Goal: Information Seeking & Learning: Learn about a topic

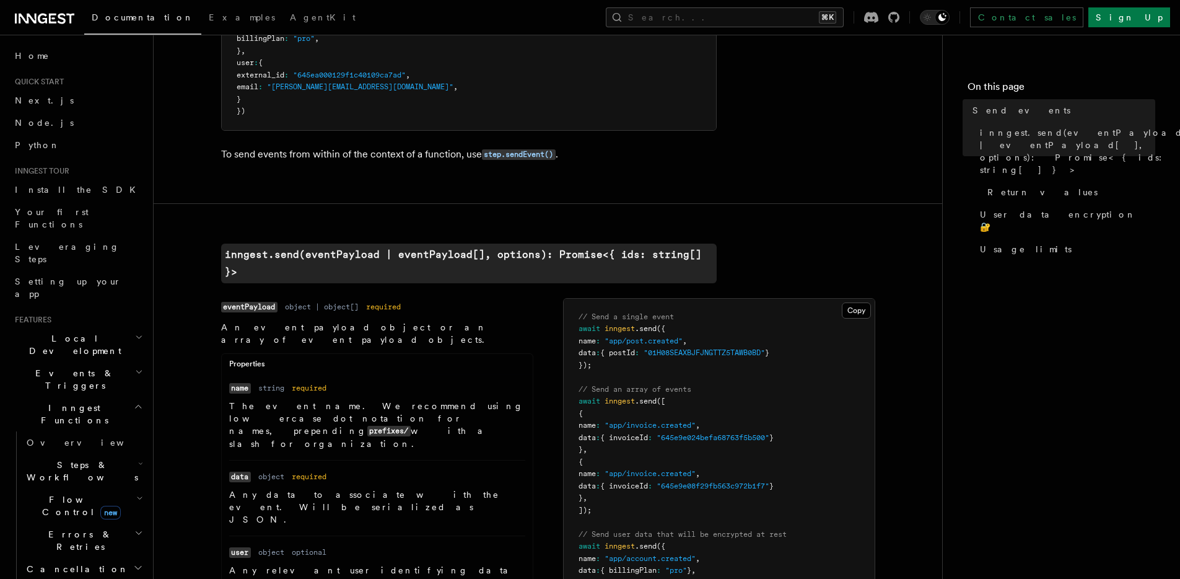
scroll to position [203, 0]
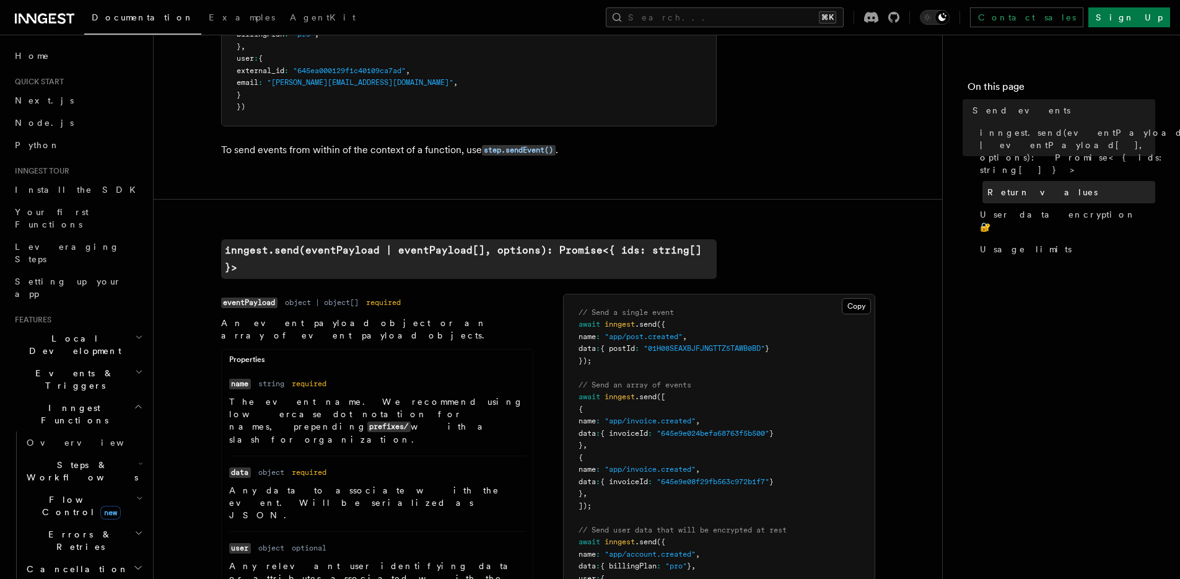
click at [1024, 186] on span "Return values" at bounding box center [1042, 192] width 110 height 12
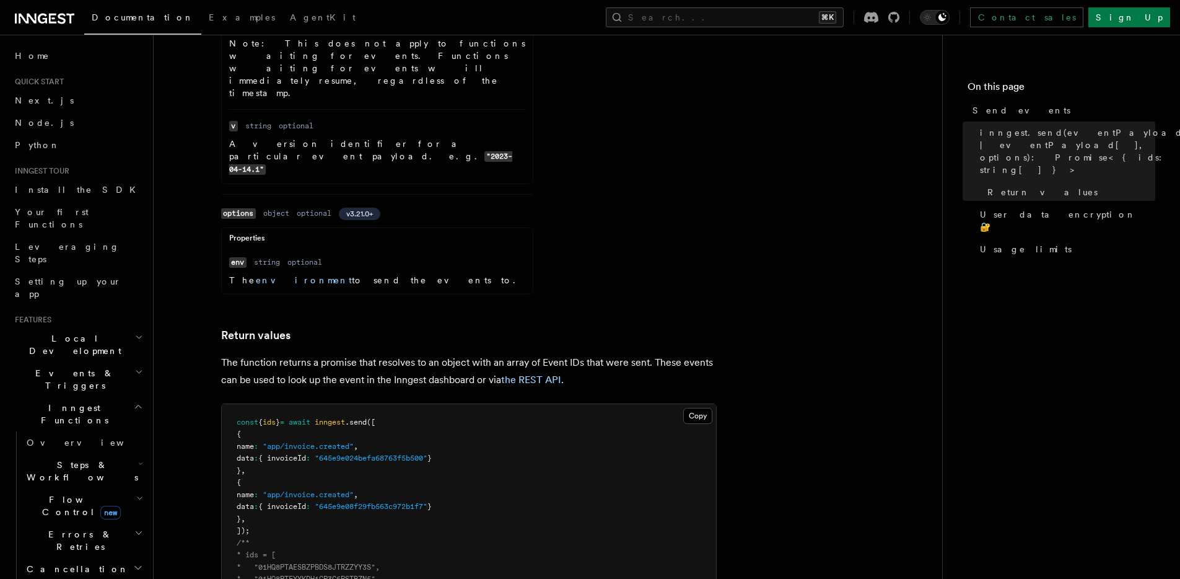
scroll to position [1170, 0]
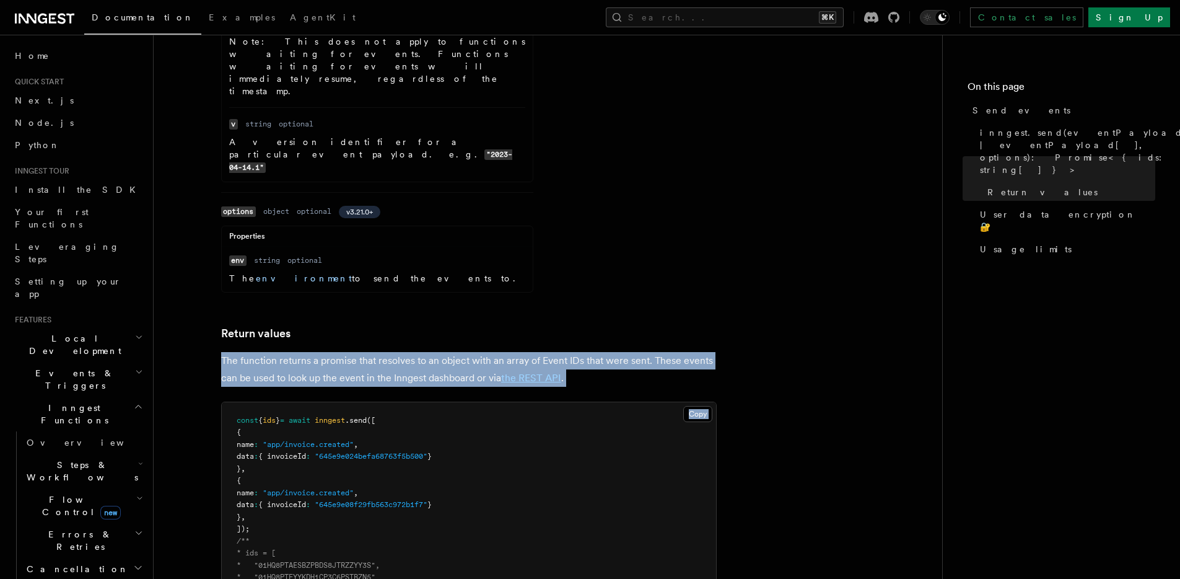
drag, startPoint x: 369, startPoint y: 106, endPoint x: 452, endPoint y: 139, distance: 89.3
click at [447, 138] on article "References TypeScript SDK Send events Send events to Inngest. Functions with ma…" at bounding box center [547, 25] width 749 height 2282
click at [424, 352] on p "The function returns a promise that resolves to an object with an array of Even…" at bounding box center [469, 369] width 496 height 35
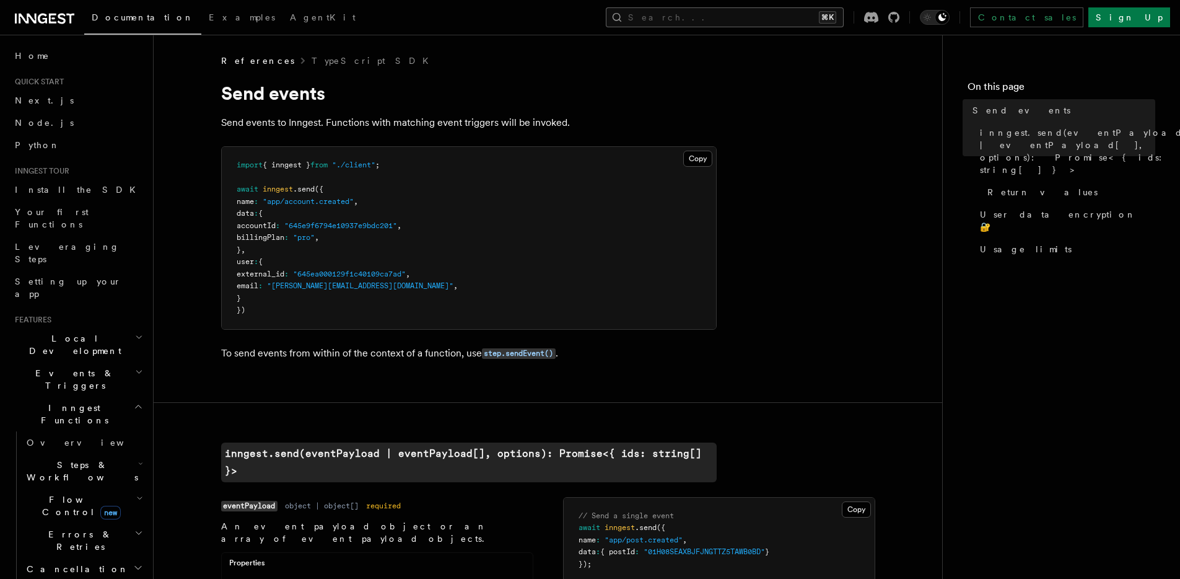
click at [766, 17] on button "Search... ⌘K" at bounding box center [725, 17] width 238 height 20
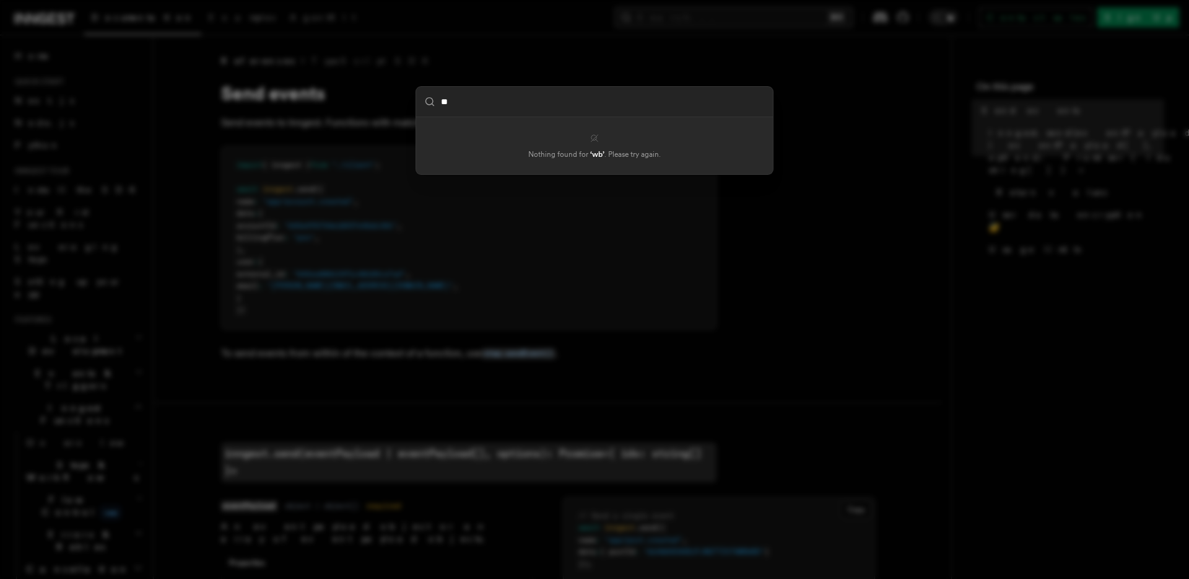
type input "*"
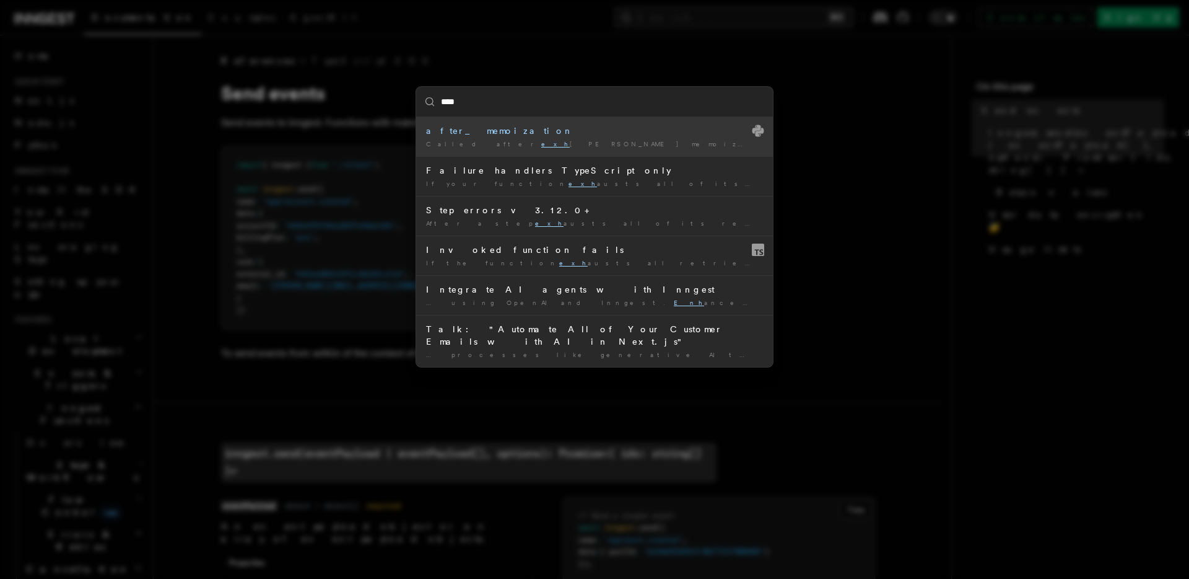
type input "*****"
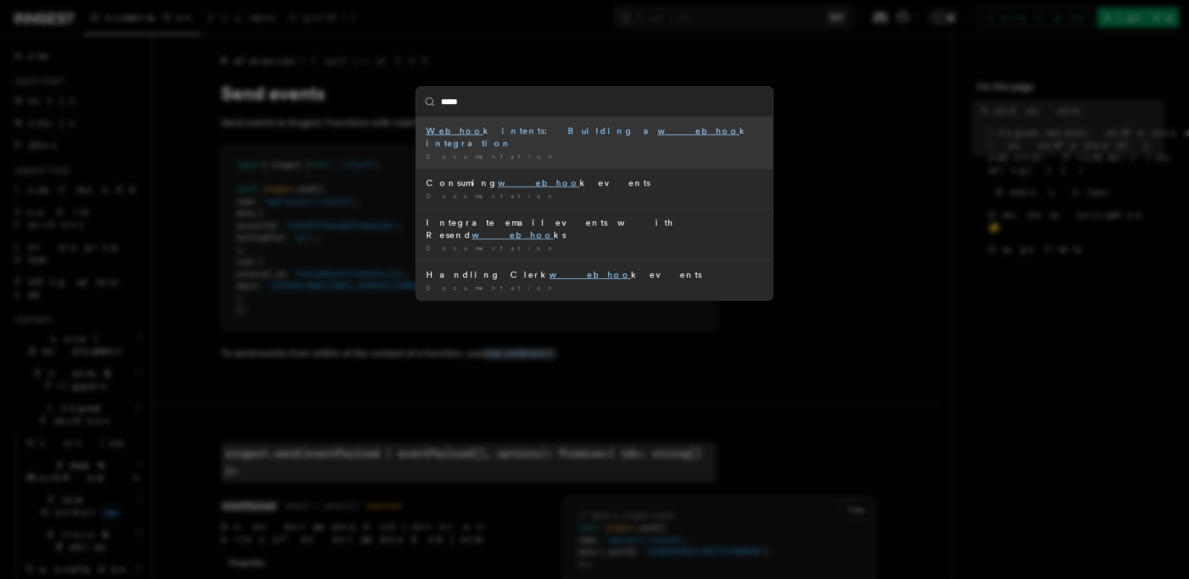
click at [604, 128] on div "Webhoo k intents: Building a webhoo k integration" at bounding box center [594, 136] width 337 height 25
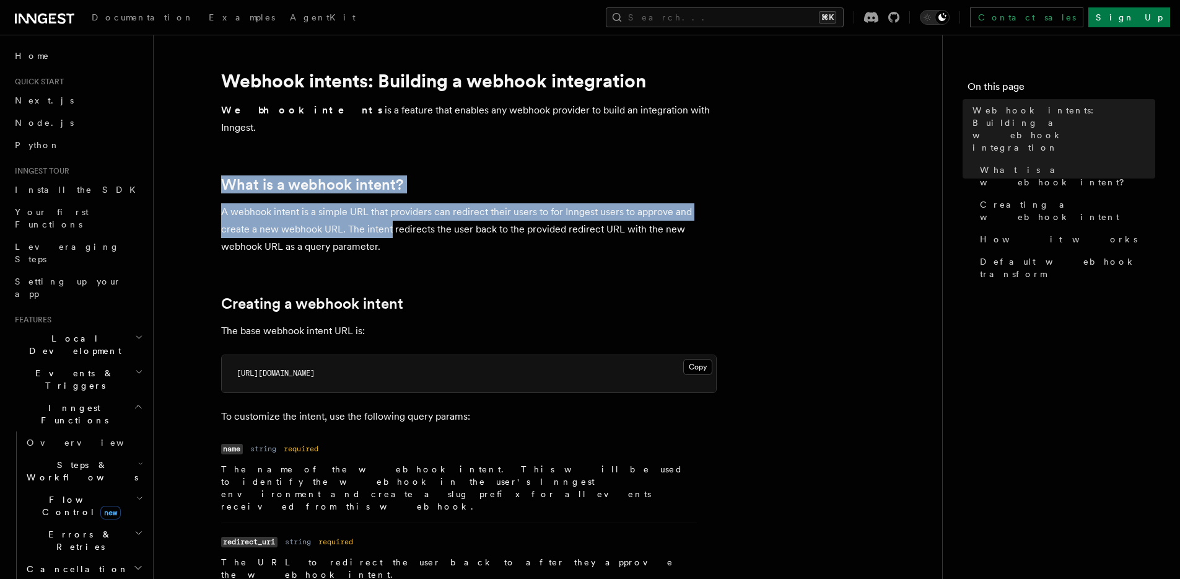
drag, startPoint x: 349, startPoint y: 158, endPoint x: 439, endPoint y: 247, distance: 125.7
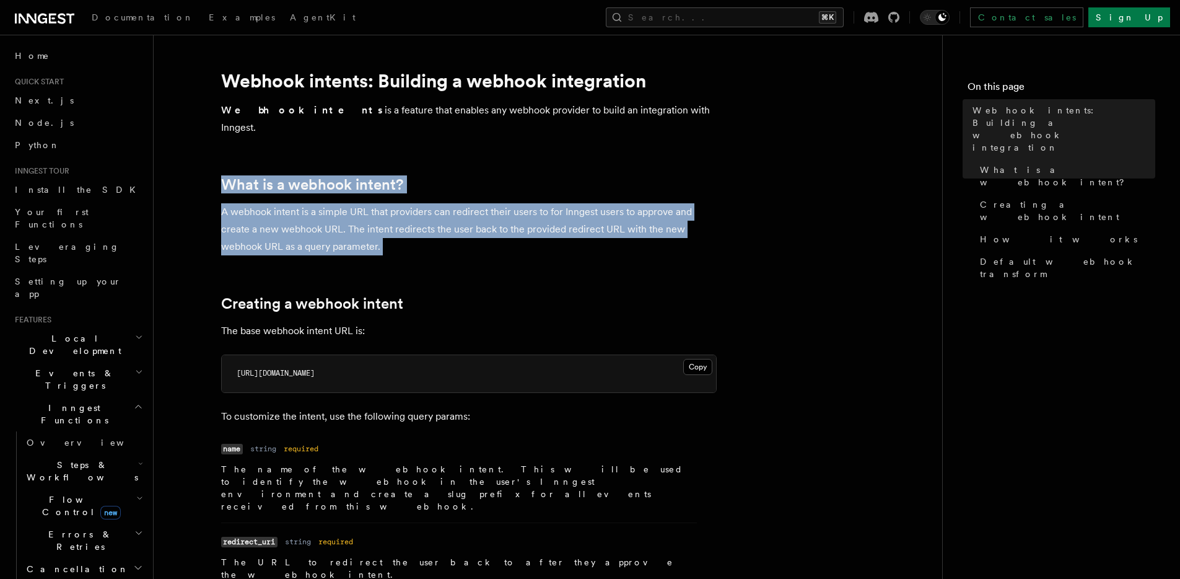
drag, startPoint x: 401, startPoint y: 218, endPoint x: 209, endPoint y: 98, distance: 226.2
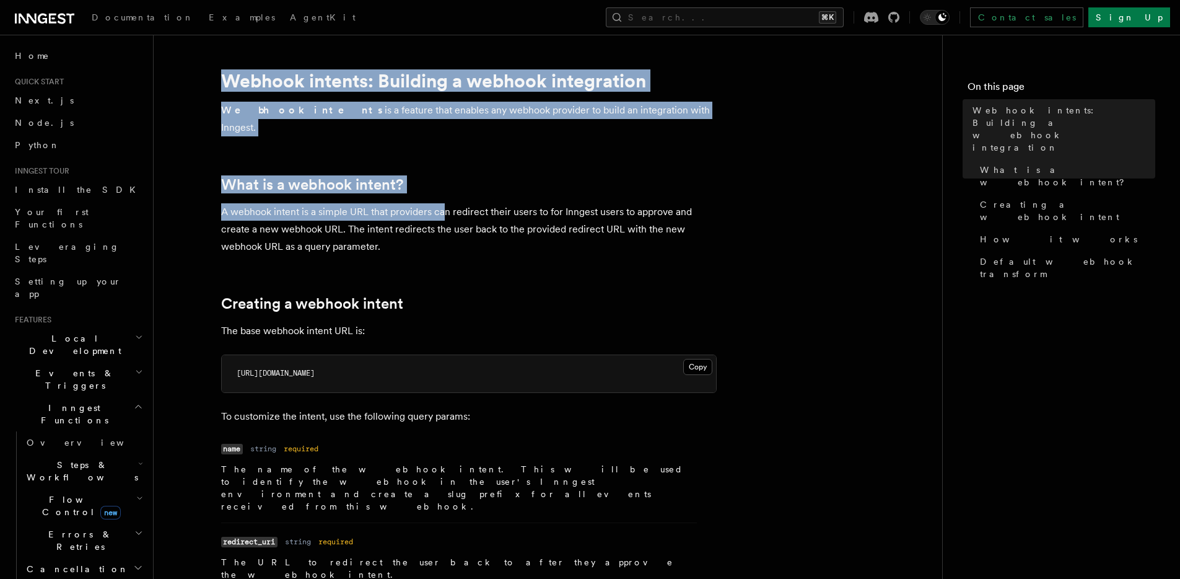
drag, startPoint x: 308, startPoint y: 115, endPoint x: 501, endPoint y: 231, distance: 225.6
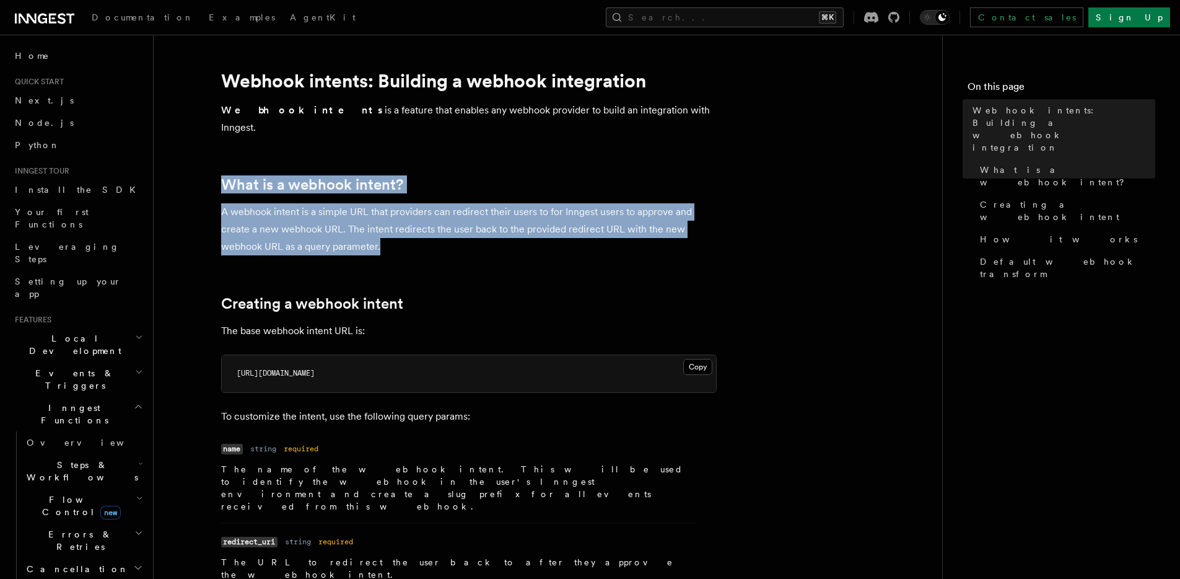
drag, startPoint x: 509, startPoint y: 233, endPoint x: 329, endPoint y: 94, distance: 227.0
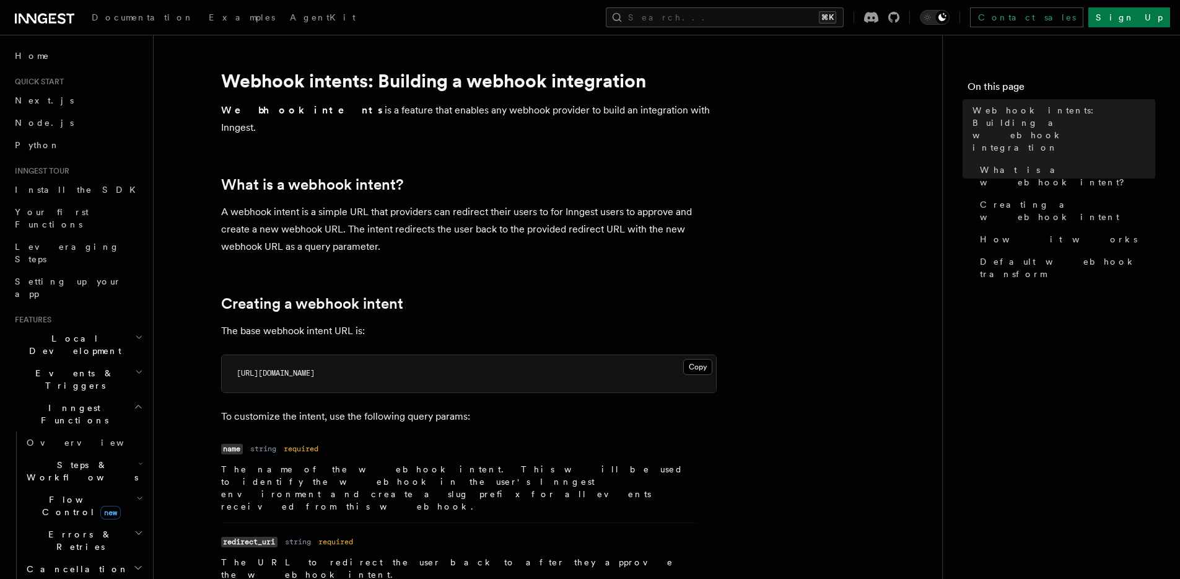
click at [443, 203] on p "A webhook intent is a simple URL that providers can redirect their users to for…" at bounding box center [469, 229] width 496 height 52
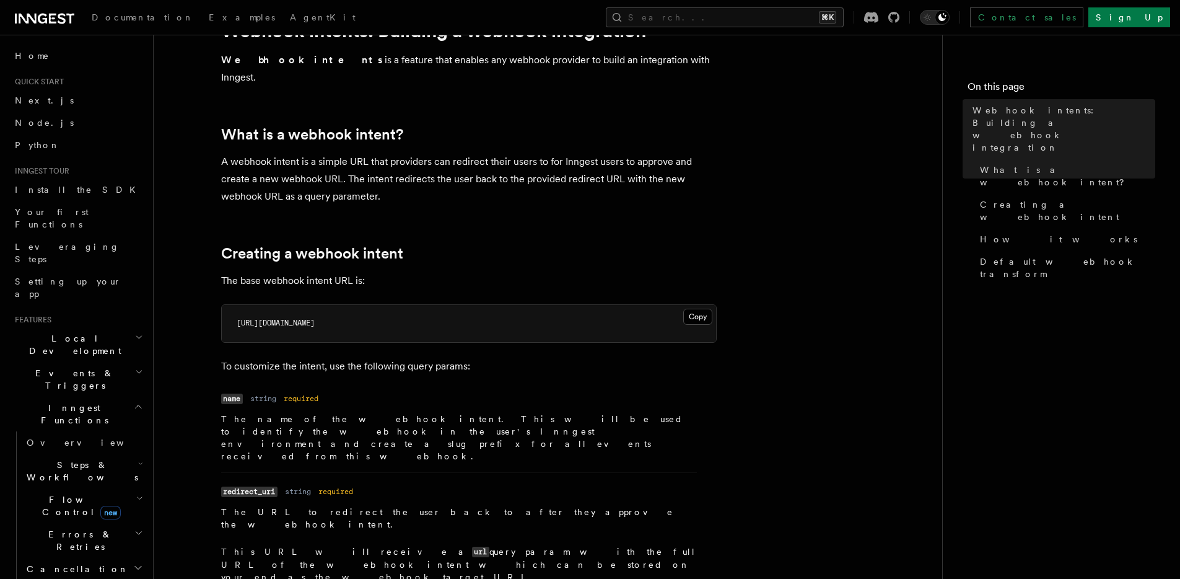
scroll to position [74, 0]
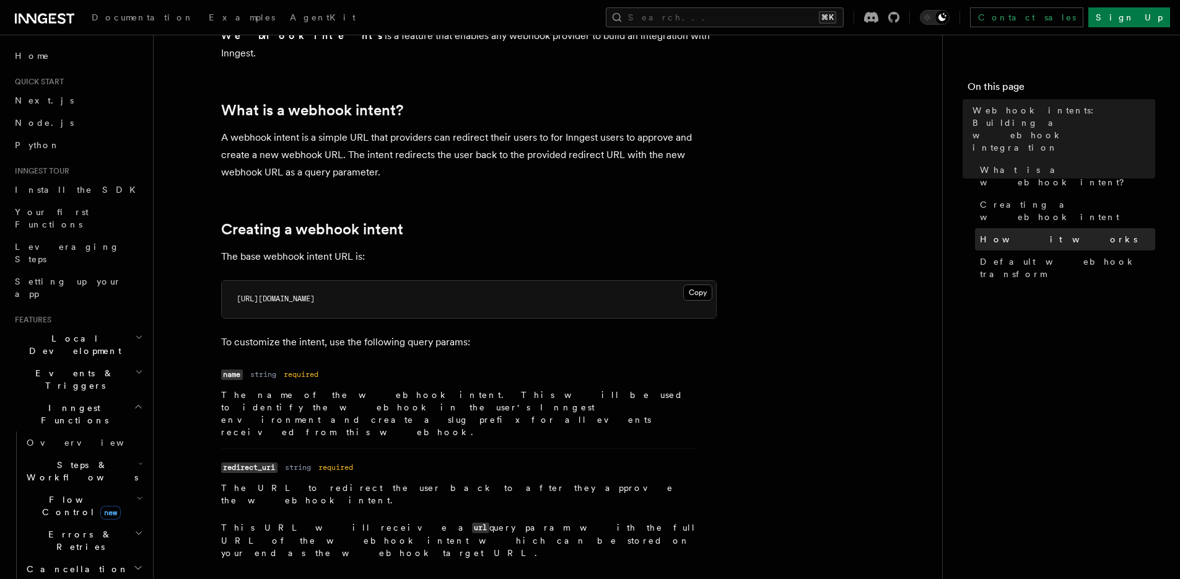
click at [1039, 228] on link "How it works" at bounding box center [1065, 239] width 180 height 22
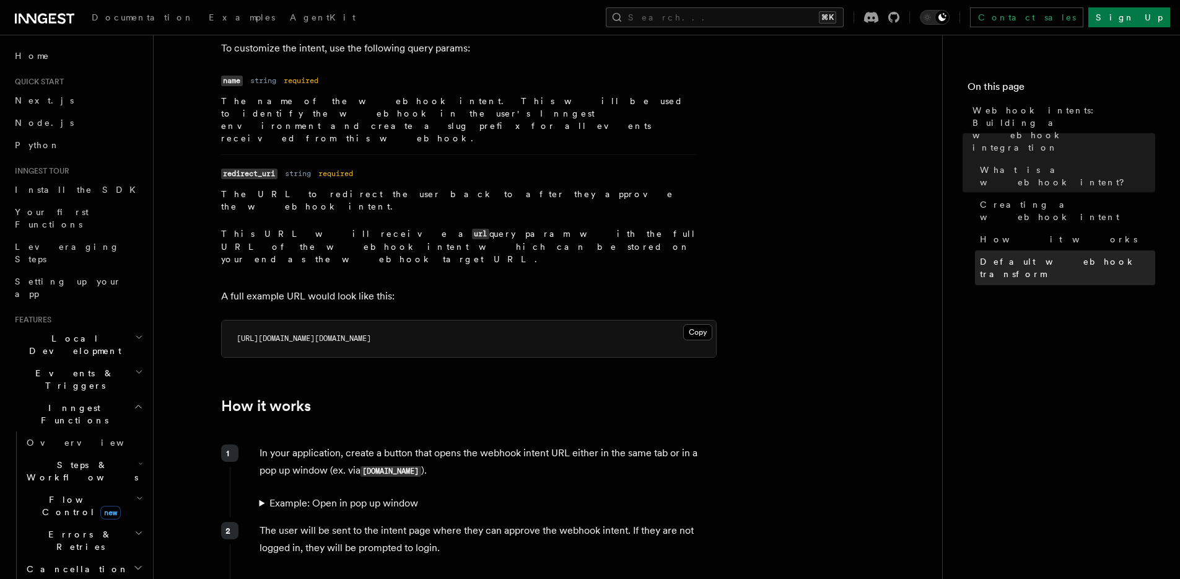
click at [1041, 255] on span "Default webhook transform" at bounding box center [1067, 267] width 175 height 25
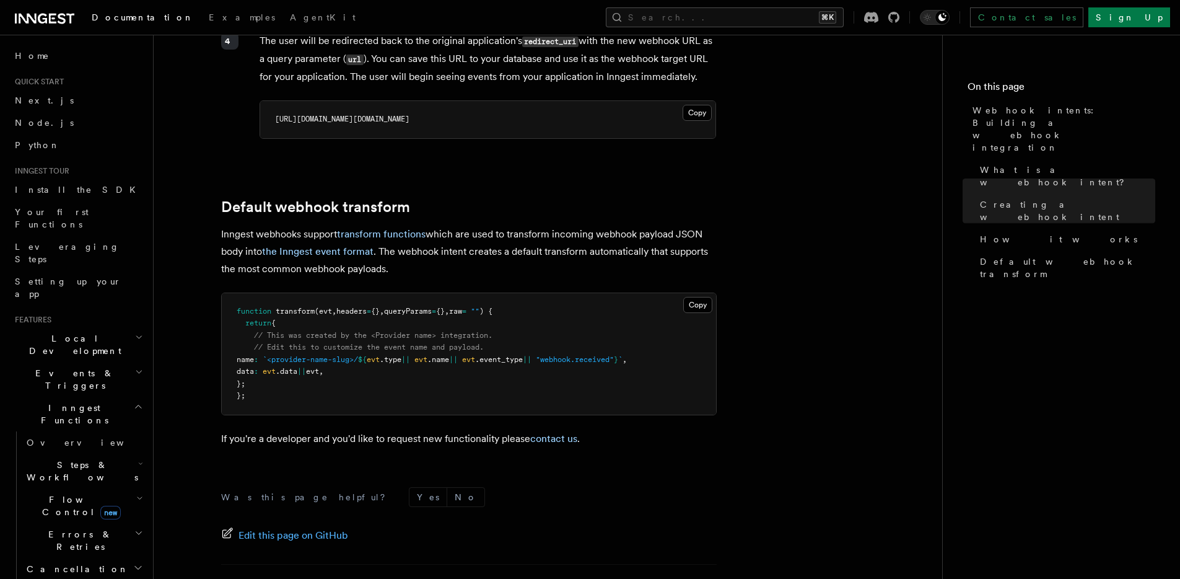
scroll to position [1350, 0]
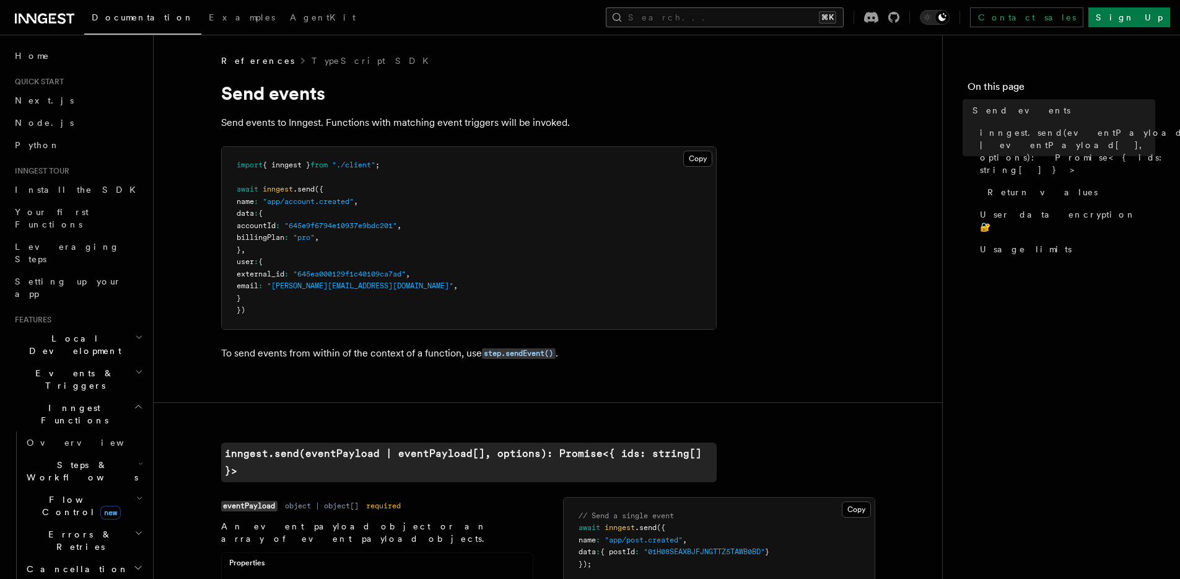
click at [755, 13] on button "Search... ⌘K" at bounding box center [725, 17] width 238 height 20
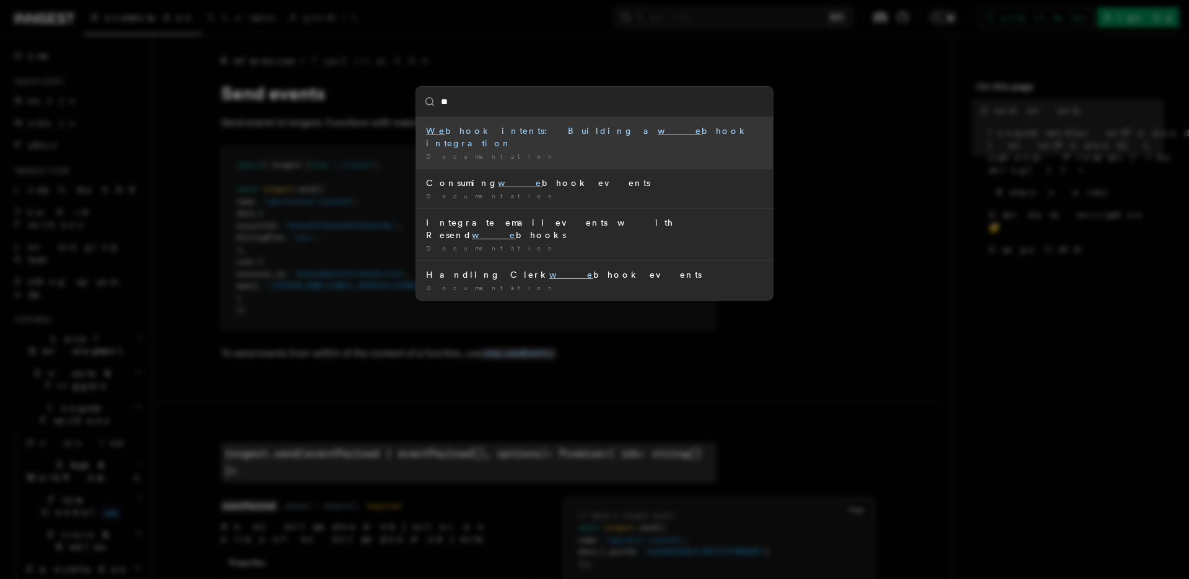
type input "***"
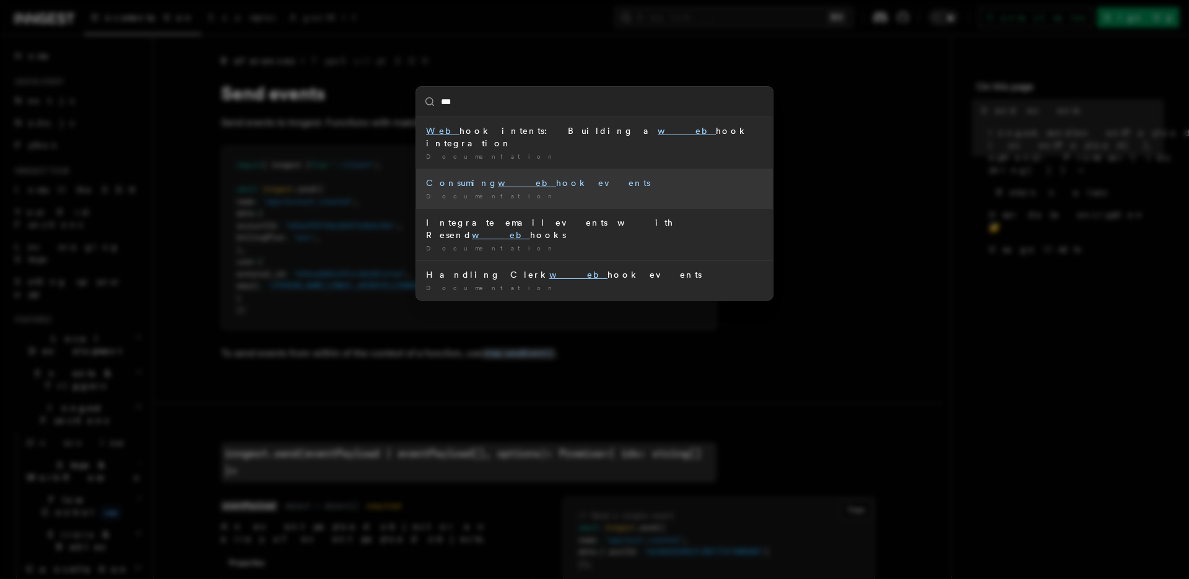
click at [548, 177] on div "Consuming web hook events" at bounding box center [594, 183] width 337 height 12
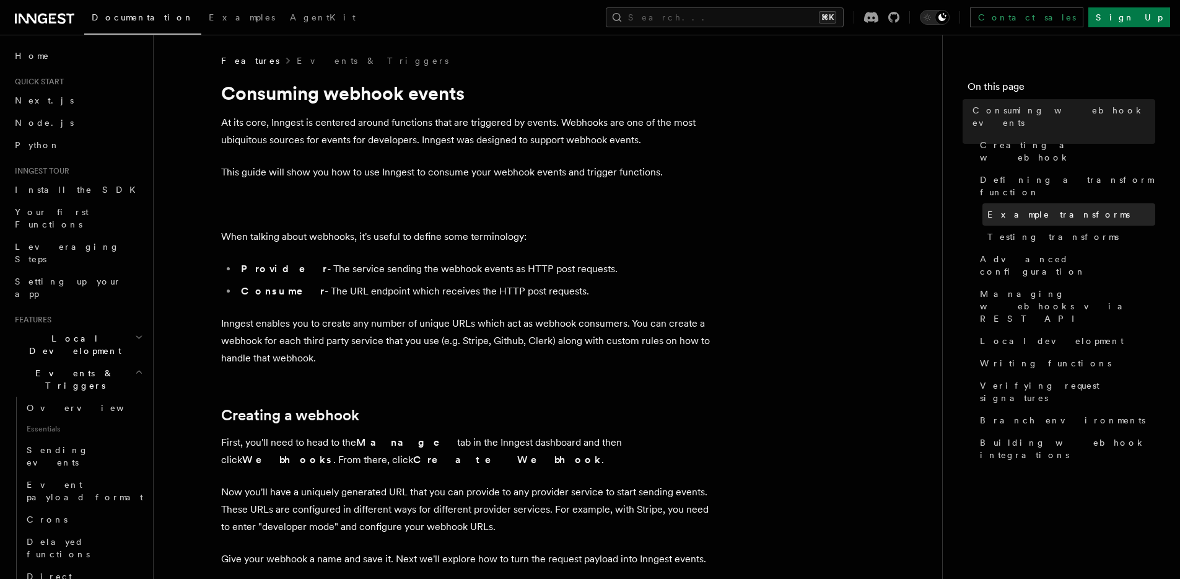
click at [1074, 203] on link "Example transforms" at bounding box center [1068, 214] width 173 height 22
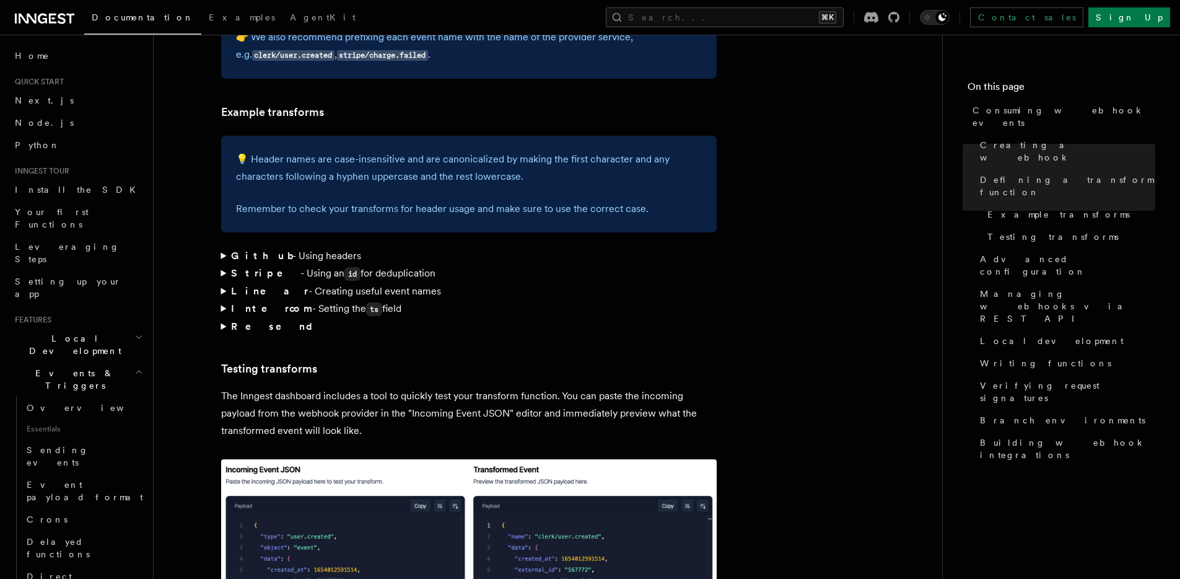
scroll to position [1829, 0]
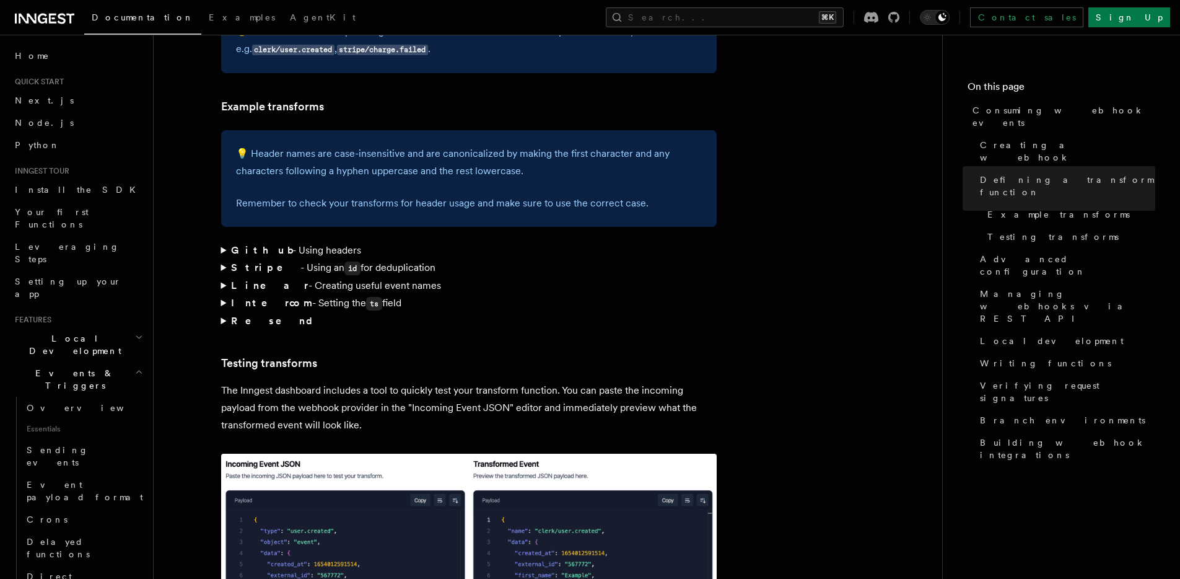
click at [238, 297] on strong "Intercom" at bounding box center [271, 303] width 81 height 12
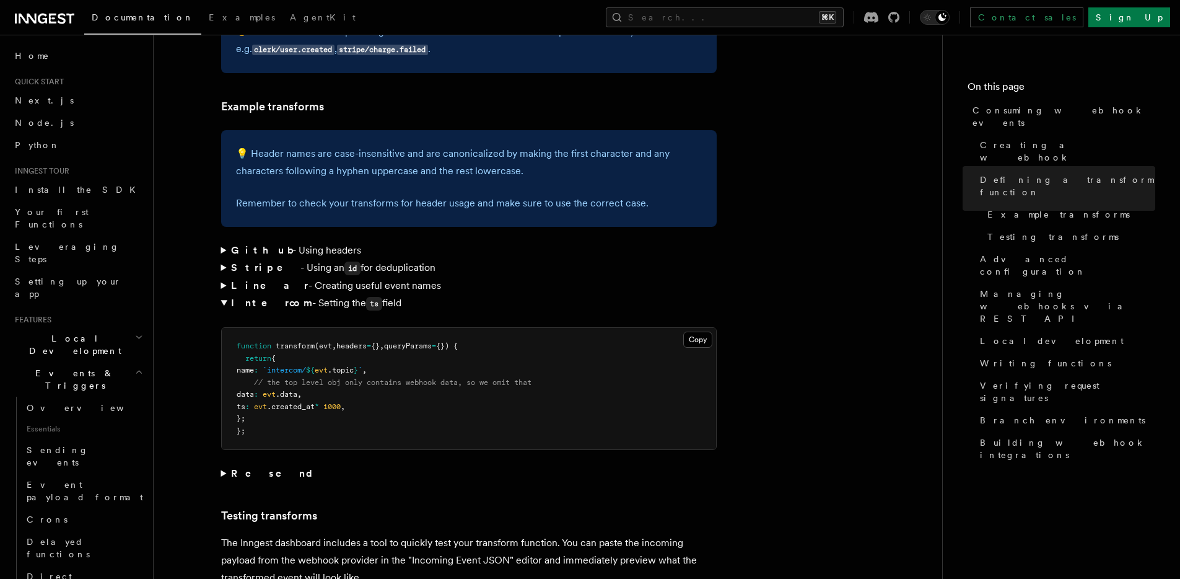
click at [223, 294] on summary "Intercom - Setting the ts field" at bounding box center [469, 303] width 496 height 18
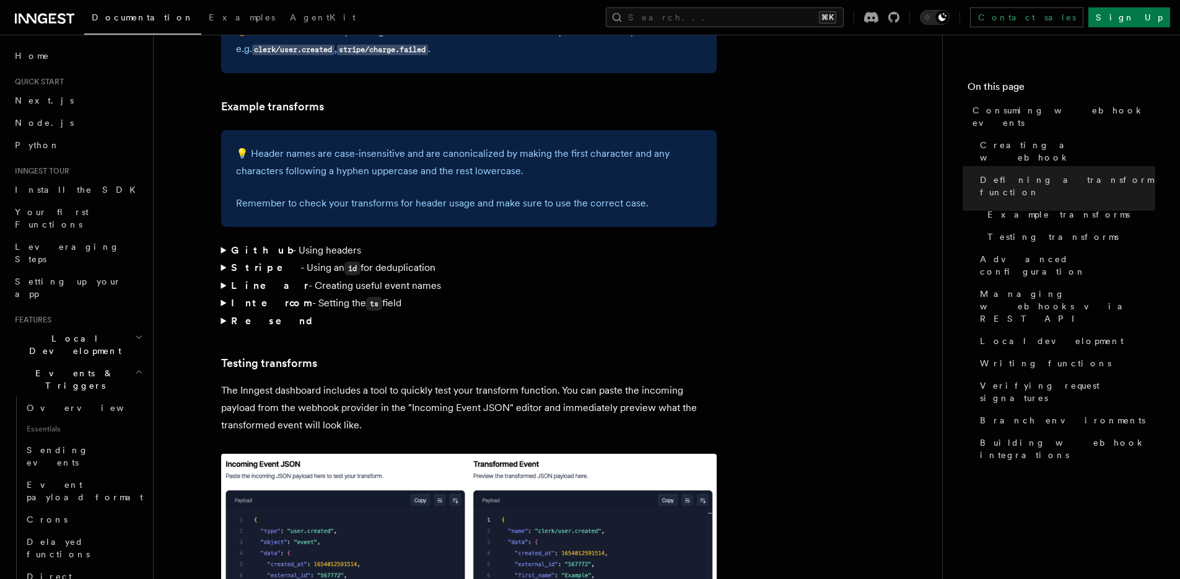
click at [253, 279] on strong "Linear" at bounding box center [269, 285] width 77 height 12
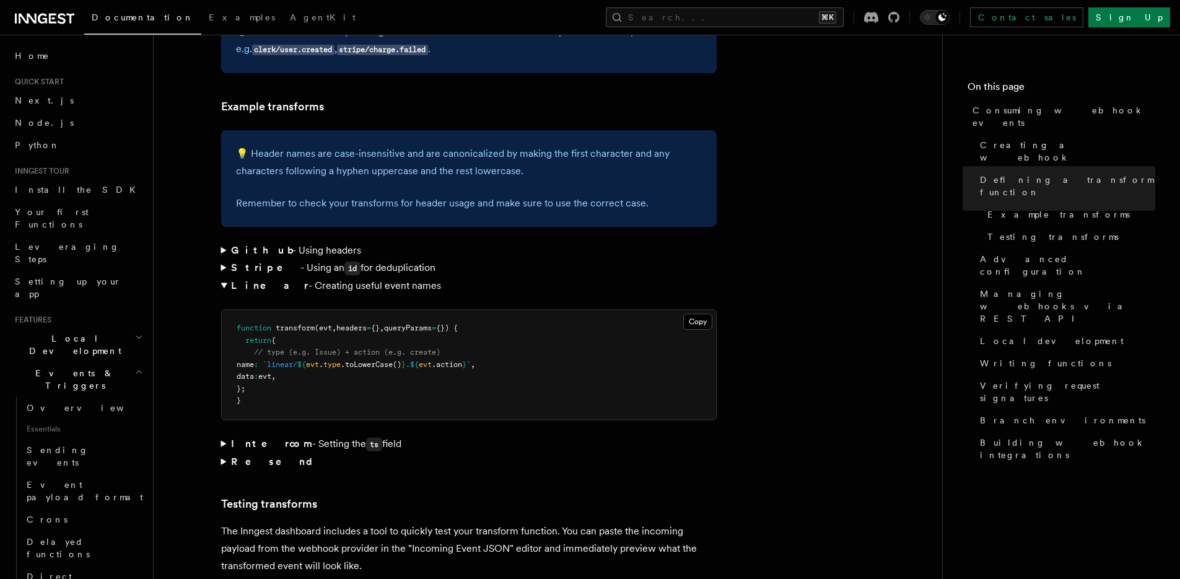
click at [253, 279] on strong "Linear" at bounding box center [269, 285] width 77 height 12
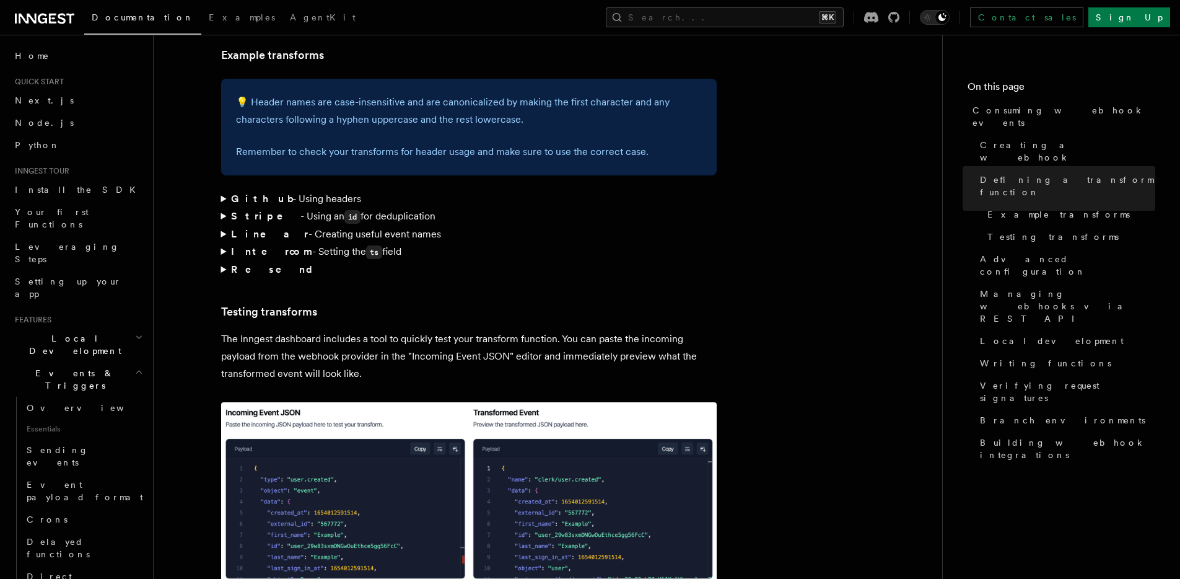
scroll to position [1903, 0]
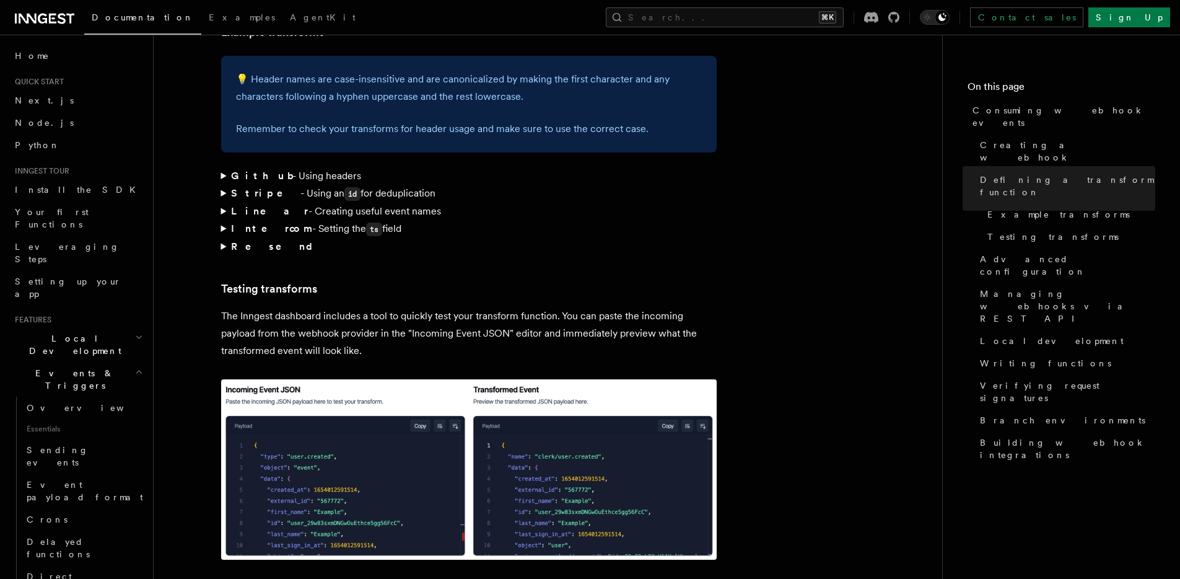
click at [268, 222] on strong "Intercom" at bounding box center [271, 228] width 81 height 12
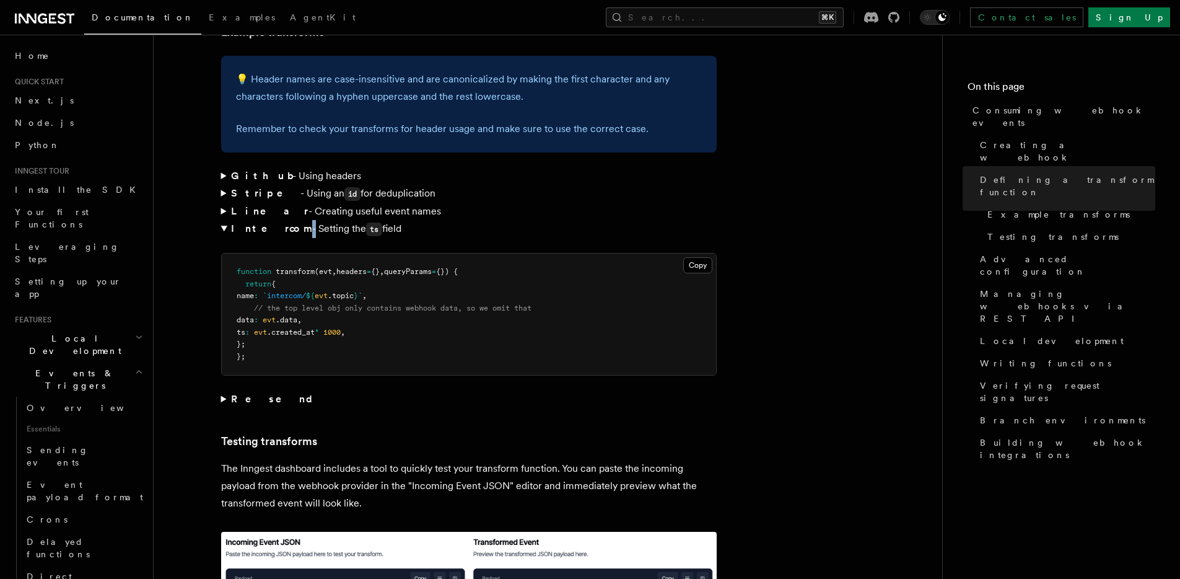
click at [268, 222] on strong "Intercom" at bounding box center [271, 228] width 81 height 12
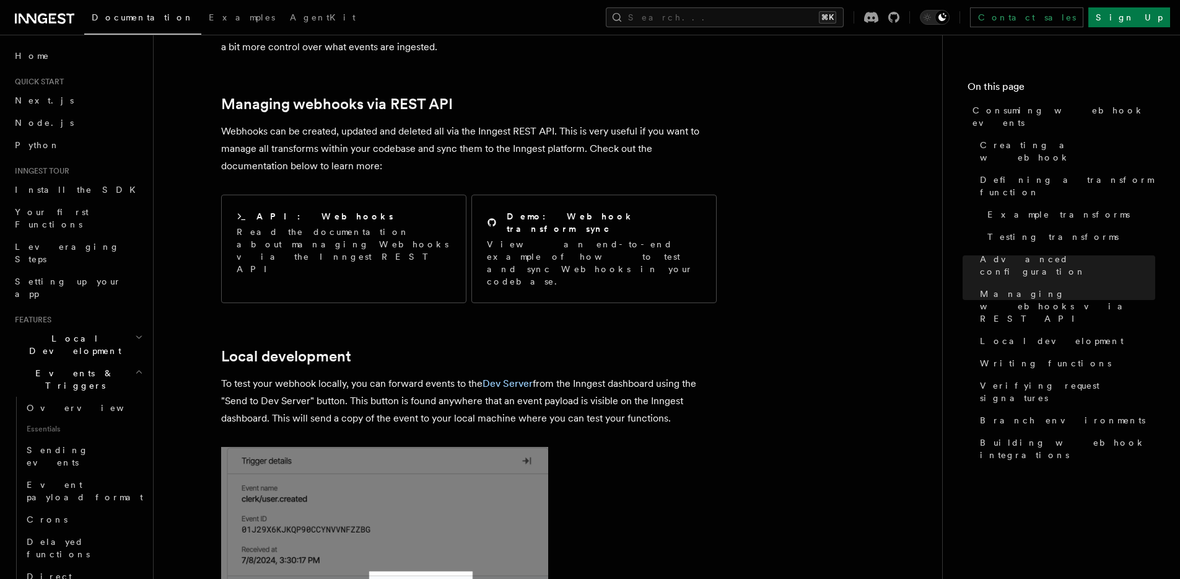
scroll to position [2268, 0]
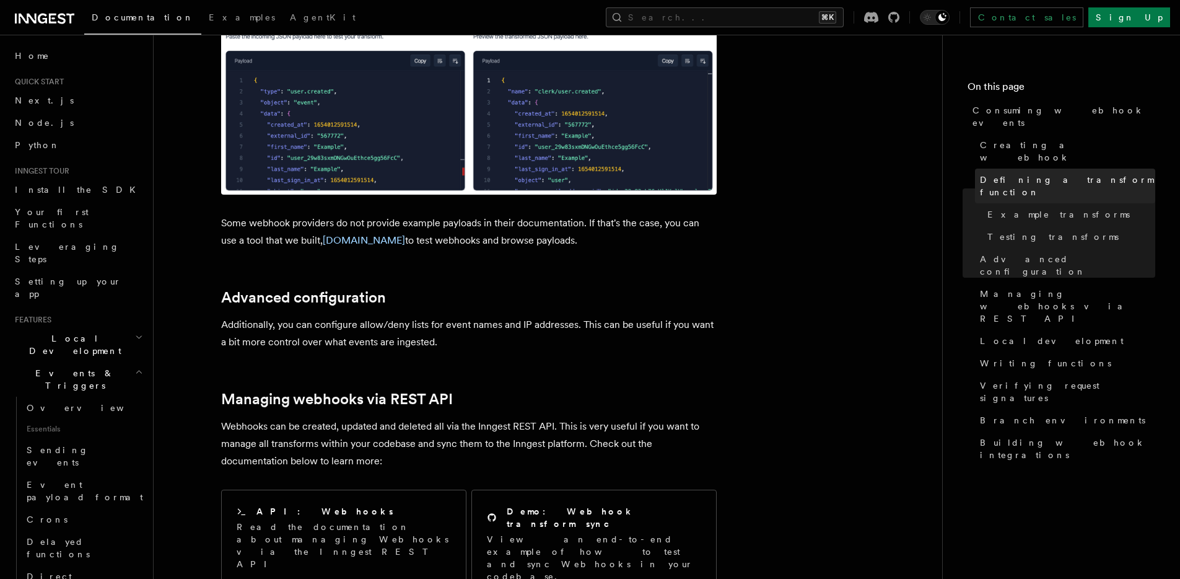
click at [1029, 173] on span "Defining a transform function" at bounding box center [1067, 185] width 175 height 25
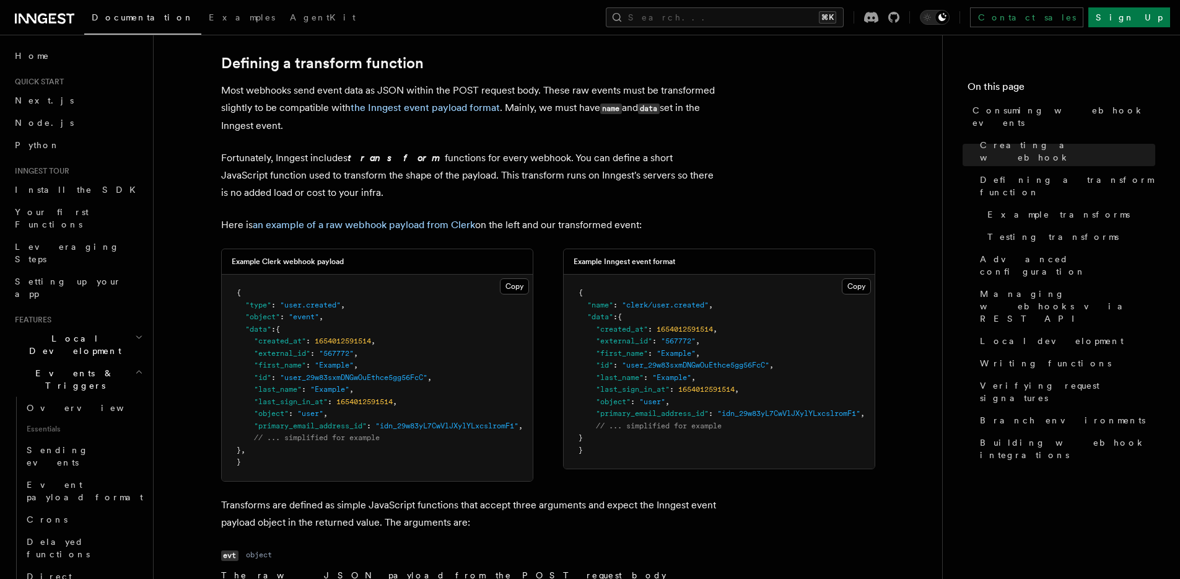
scroll to position [849, 0]
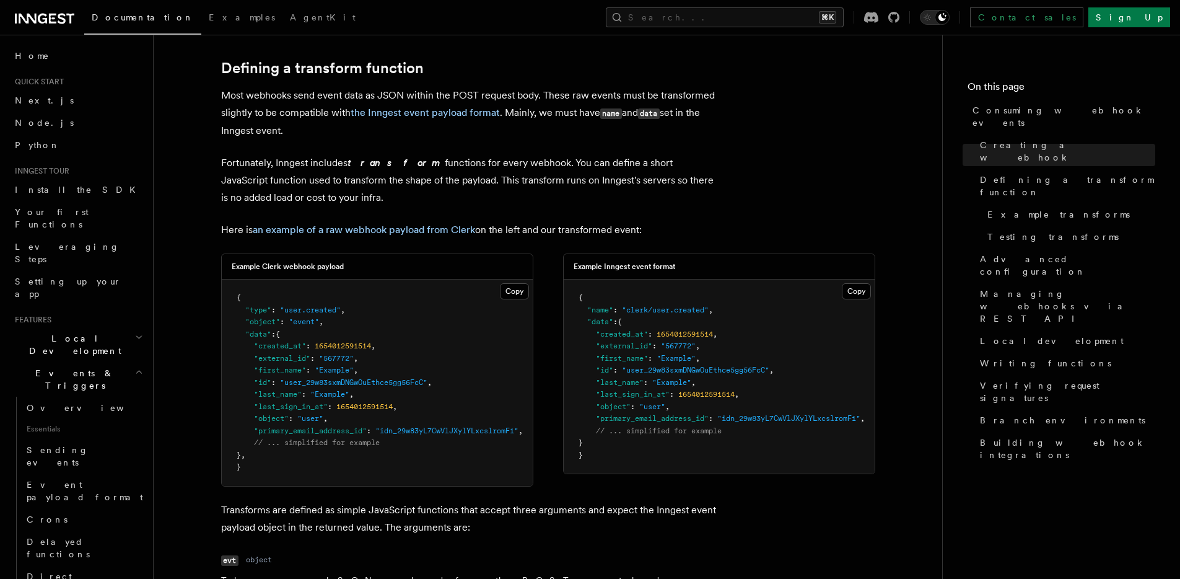
drag, startPoint x: 347, startPoint y: 194, endPoint x: 393, endPoint y: 197, distance: 45.3
drag, startPoint x: 377, startPoint y: 190, endPoint x: 200, endPoint y: 141, distance: 183.3
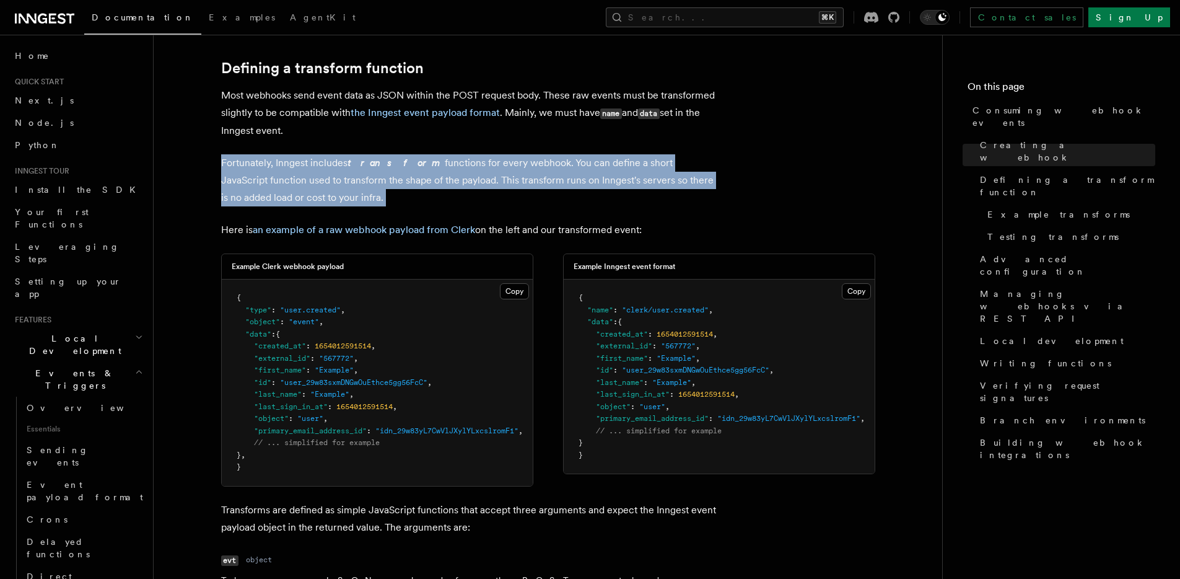
drag, startPoint x: 352, startPoint y: 206, endPoint x: 195, endPoint y: 158, distance: 164.4
drag, startPoint x: 236, startPoint y: 168, endPoint x: 399, endPoint y: 206, distance: 167.8
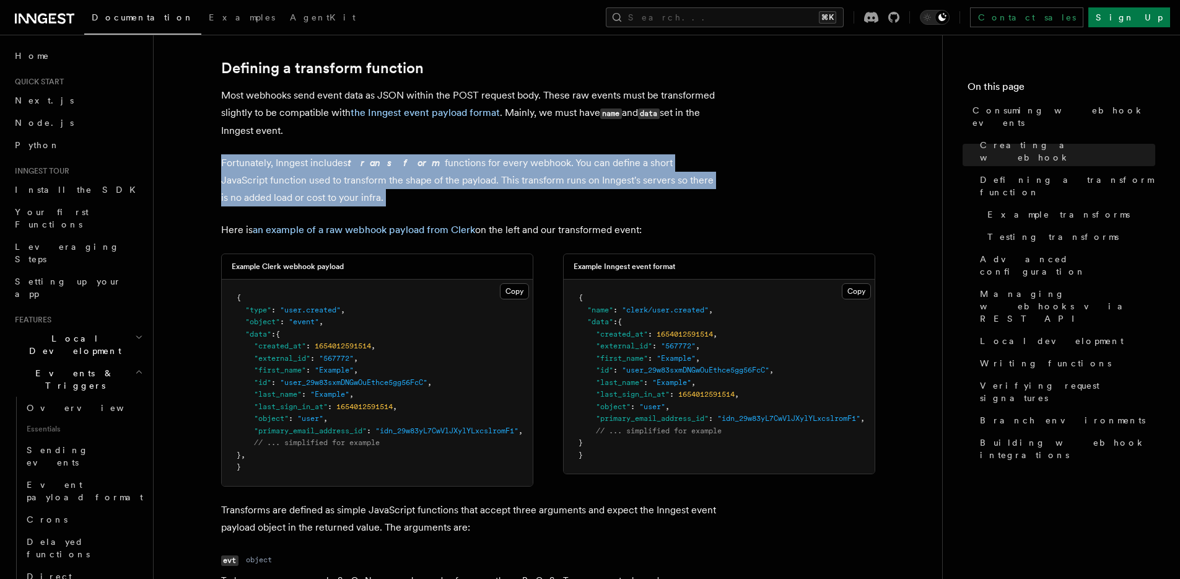
click at [400, 206] on p "Fortunately, Inngest includes transform functions for every webhook. You can de…" at bounding box center [469, 180] width 496 height 52
drag, startPoint x: 303, startPoint y: 103, endPoint x: 211, endPoint y: 95, distance: 92.6
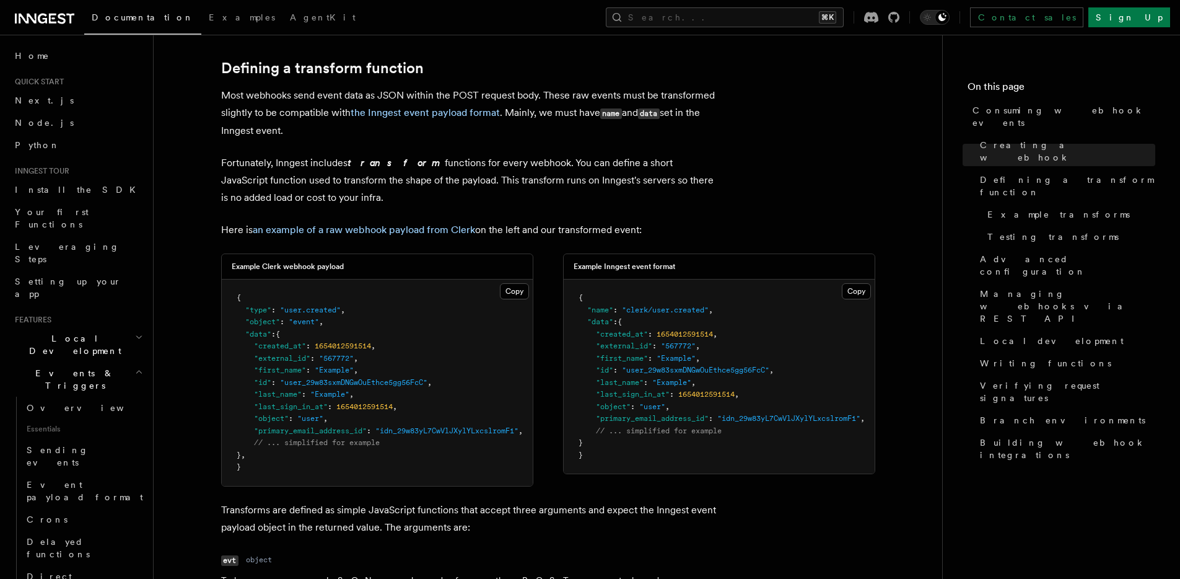
drag, startPoint x: 334, startPoint y: 116, endPoint x: 212, endPoint y: 82, distance: 126.5
click at [223, 87] on p "Most webhooks send event data as JSON within the POST request body. These raw e…" at bounding box center [469, 113] width 496 height 53
click at [245, 97] on p "Most webhooks send event data as JSON within the POST request body. These raw e…" at bounding box center [469, 113] width 496 height 53
drag, startPoint x: 272, startPoint y: 110, endPoint x: 417, endPoint y: 156, distance: 152.6
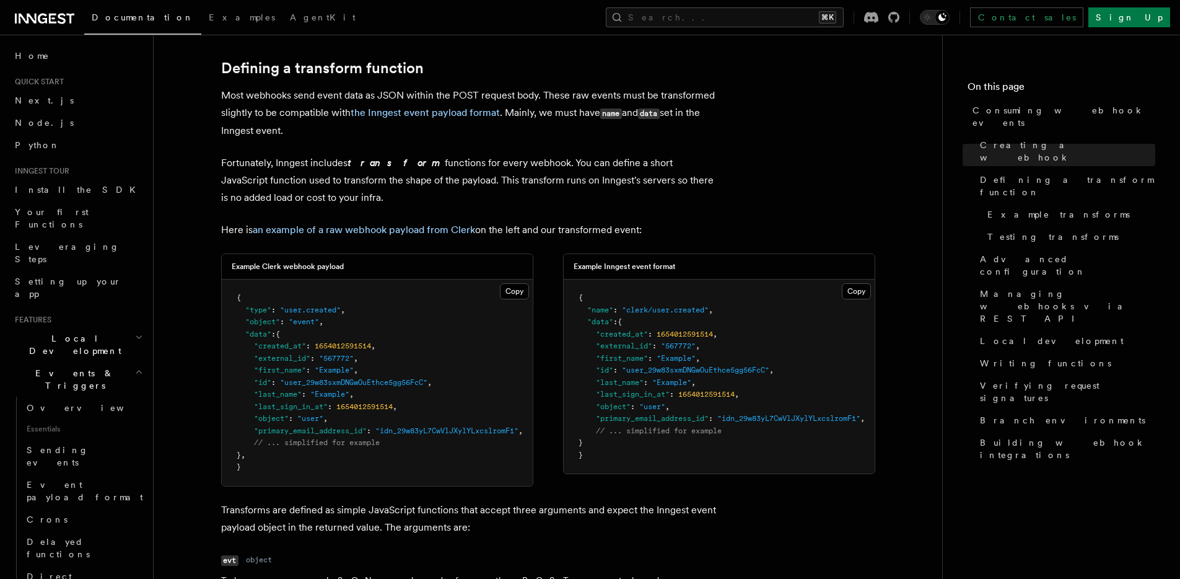
click at [324, 127] on p "Most webhooks send event data as JSON within the POST request body. These raw e…" at bounding box center [469, 113] width 496 height 53
click at [420, 156] on p "Fortunately, Inngest includes transform functions for every webhook. You can de…" at bounding box center [469, 180] width 496 height 52
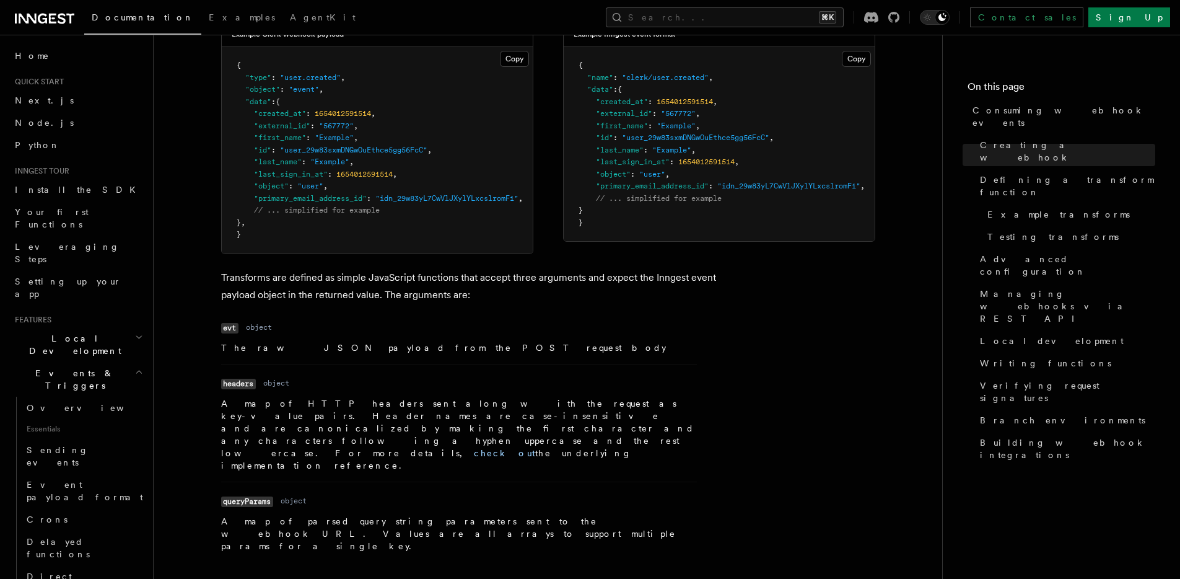
scroll to position [1146, 0]
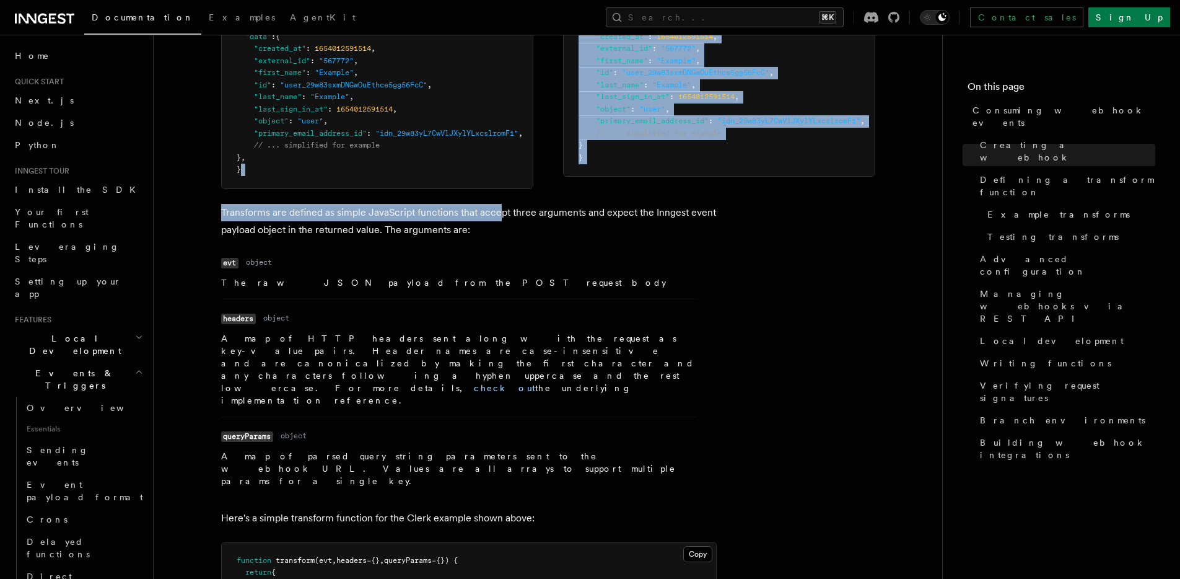
drag, startPoint x: 479, startPoint y: 225, endPoint x: 281, endPoint y: 181, distance: 202.4
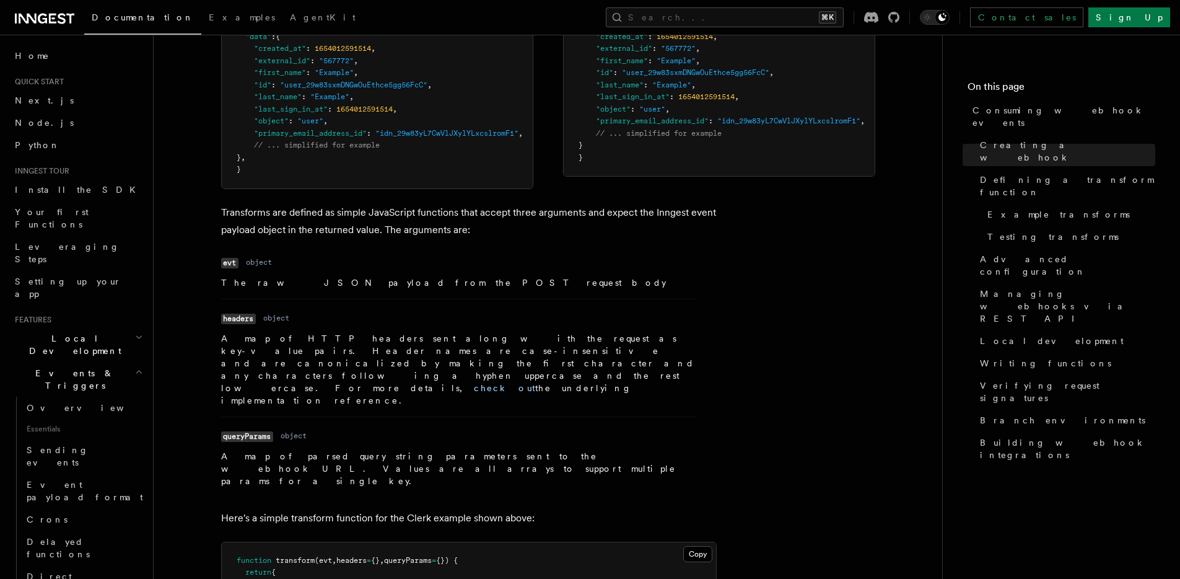
drag, startPoint x: 429, startPoint y: 232, endPoint x: 445, endPoint y: 235, distance: 15.7
click at [429, 232] on p "Transforms are defined as simple JavaScript functions that accept three argumen…" at bounding box center [469, 221] width 496 height 35
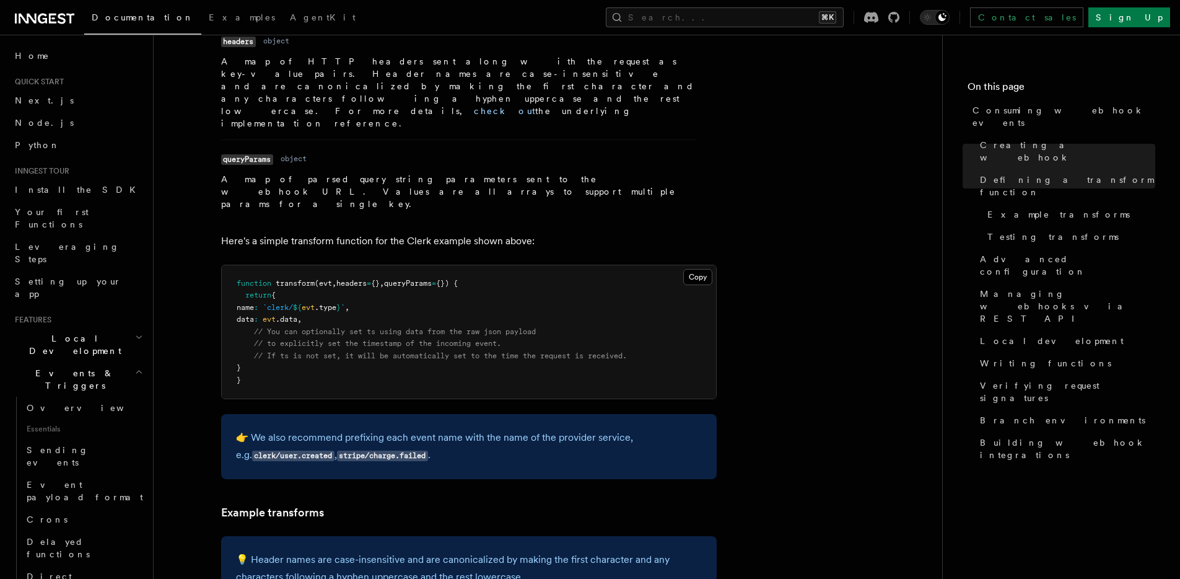
scroll to position [1444, 0]
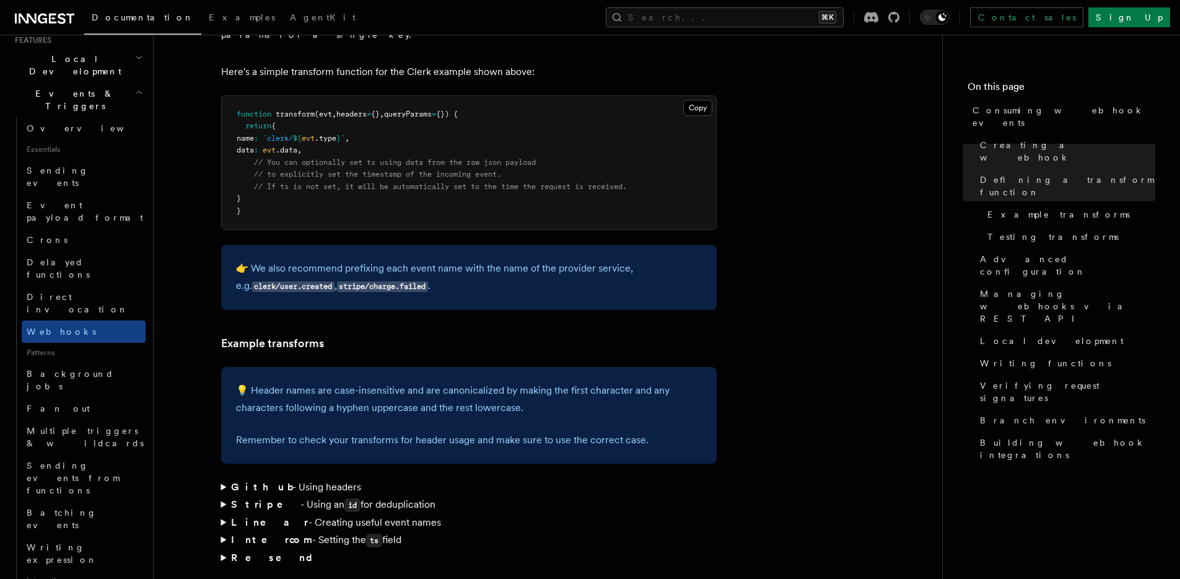
scroll to position [1286, 0]
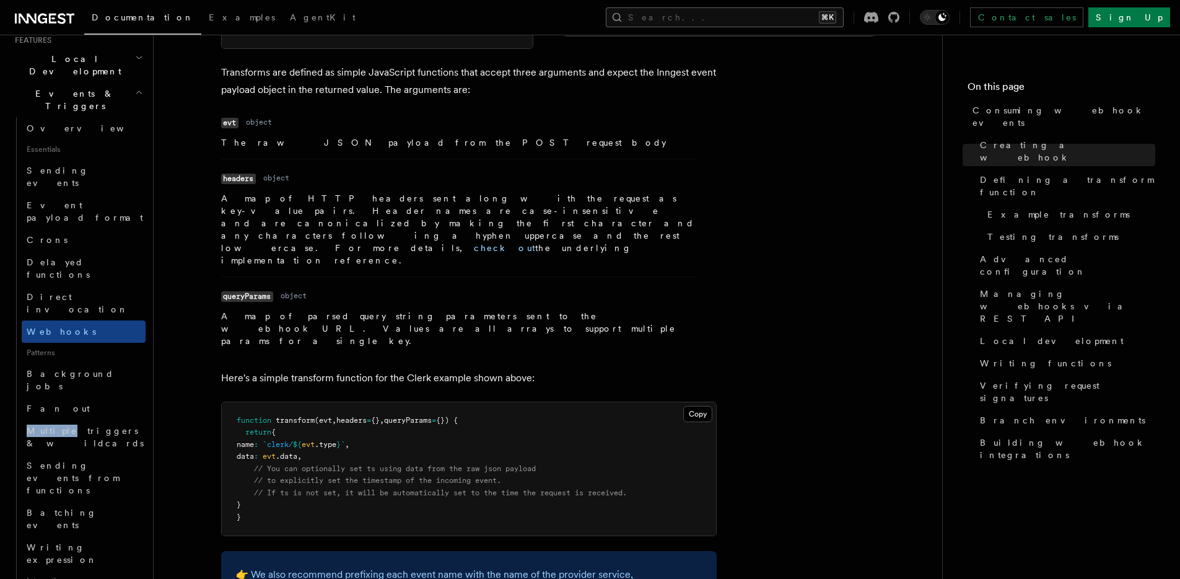
click at [758, 15] on button "Search... ⌘K" at bounding box center [725, 17] width 238 height 20
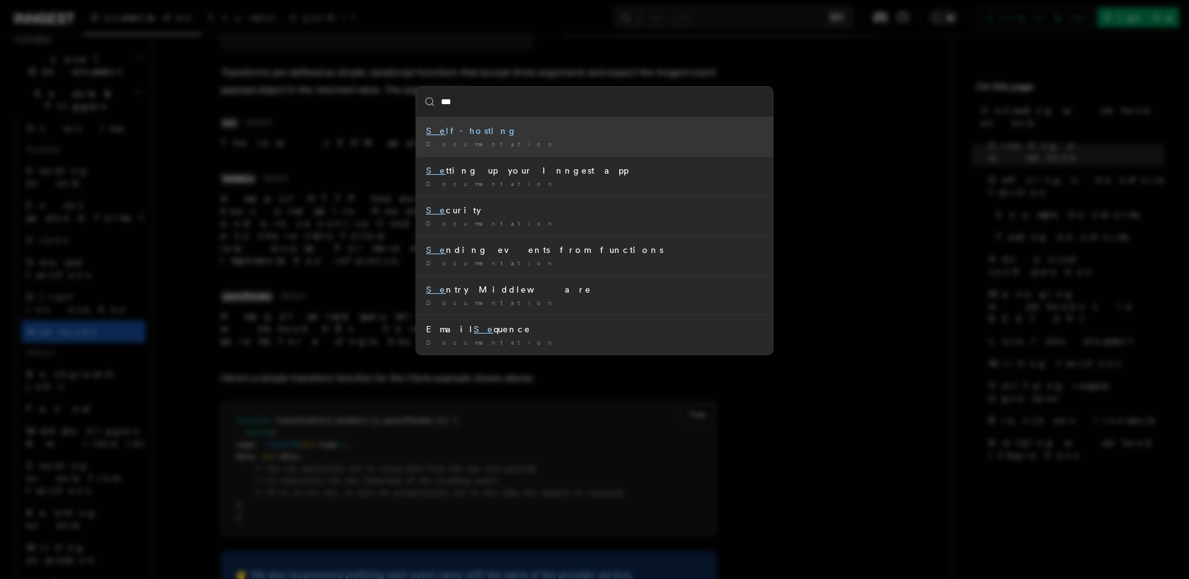
type input "****"
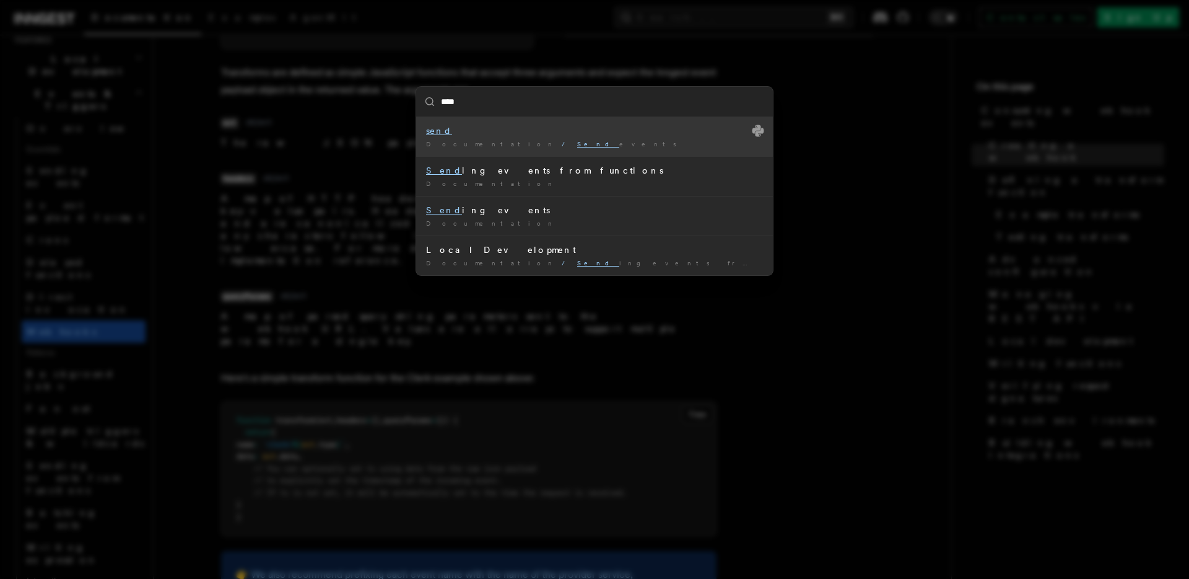
click at [629, 120] on li "send Documentation / Send events /" at bounding box center [594, 136] width 357 height 39
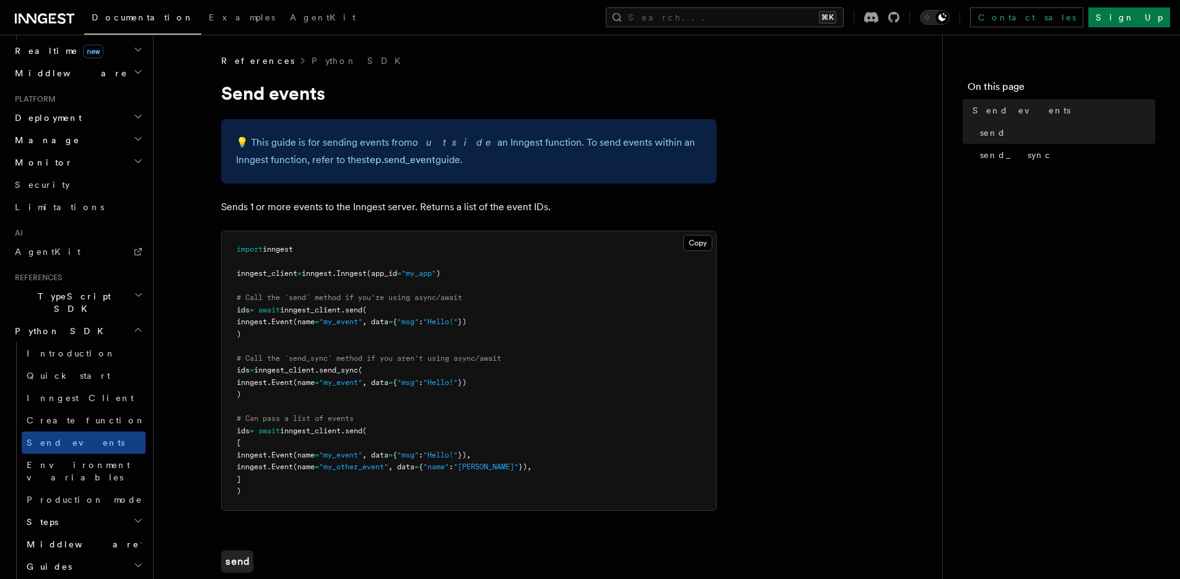
scroll to position [658, 0]
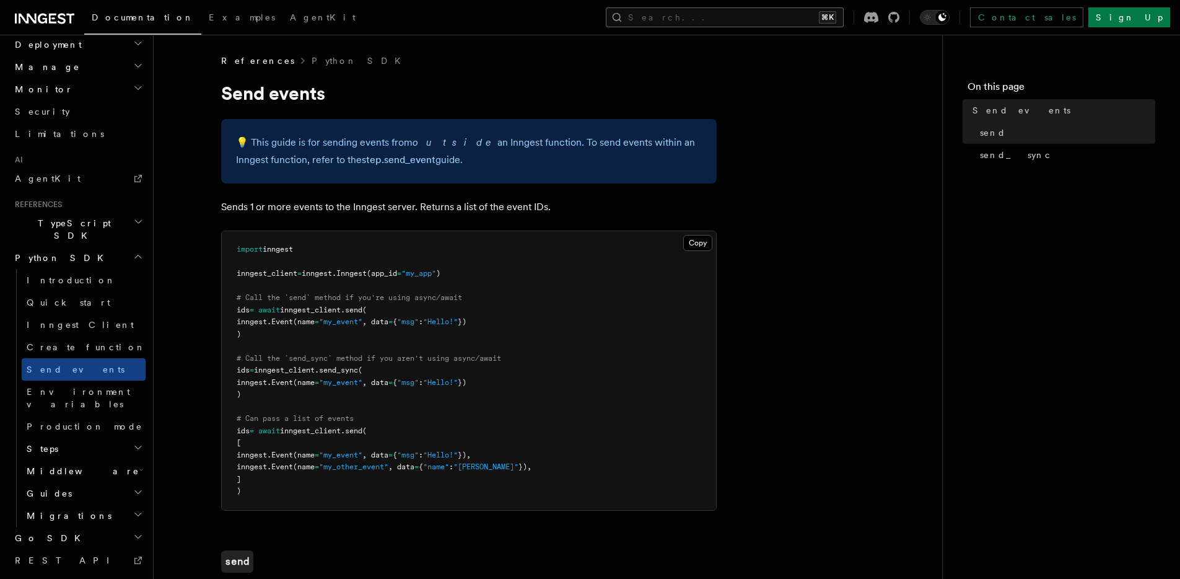
click at [754, 14] on button "Search... ⌘K" at bounding box center [725, 17] width 238 height 20
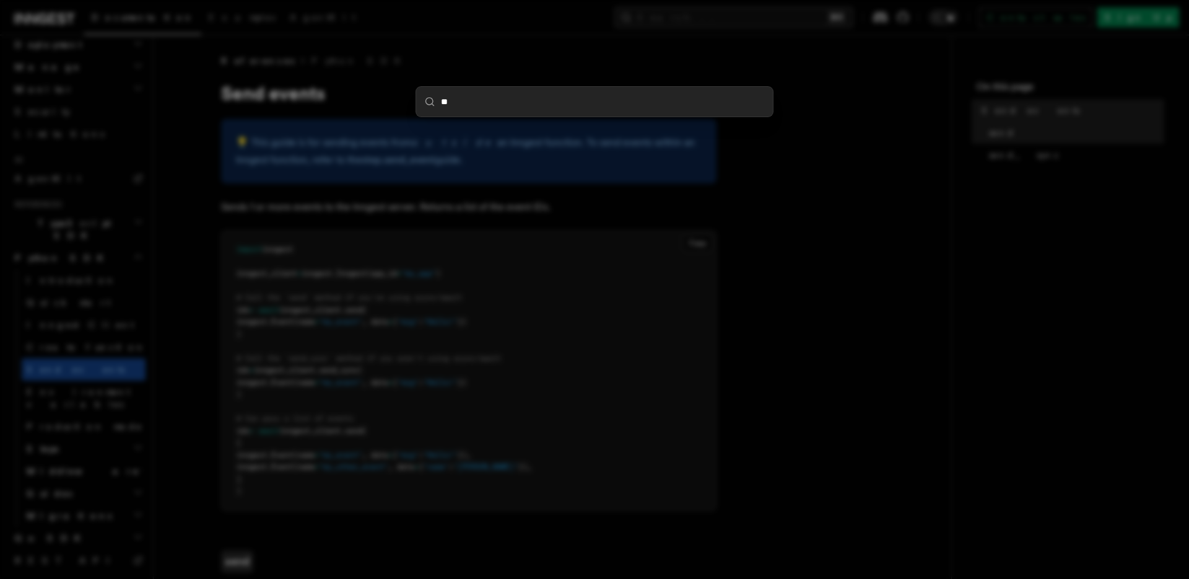
type input "***"
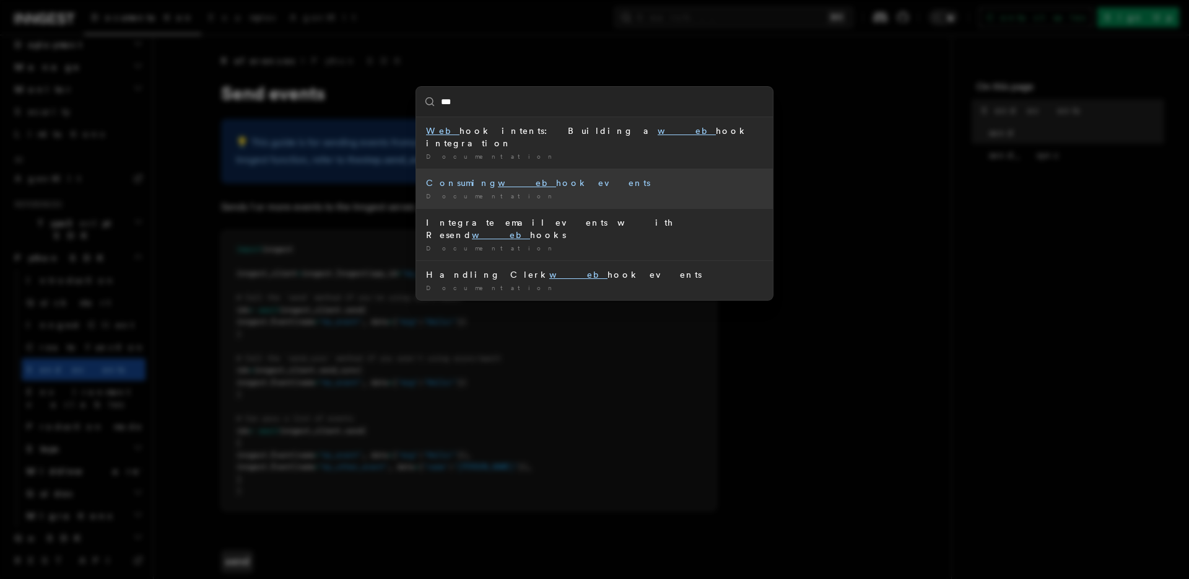
click at [560, 177] on div "Consuming web hook events" at bounding box center [594, 183] width 337 height 12
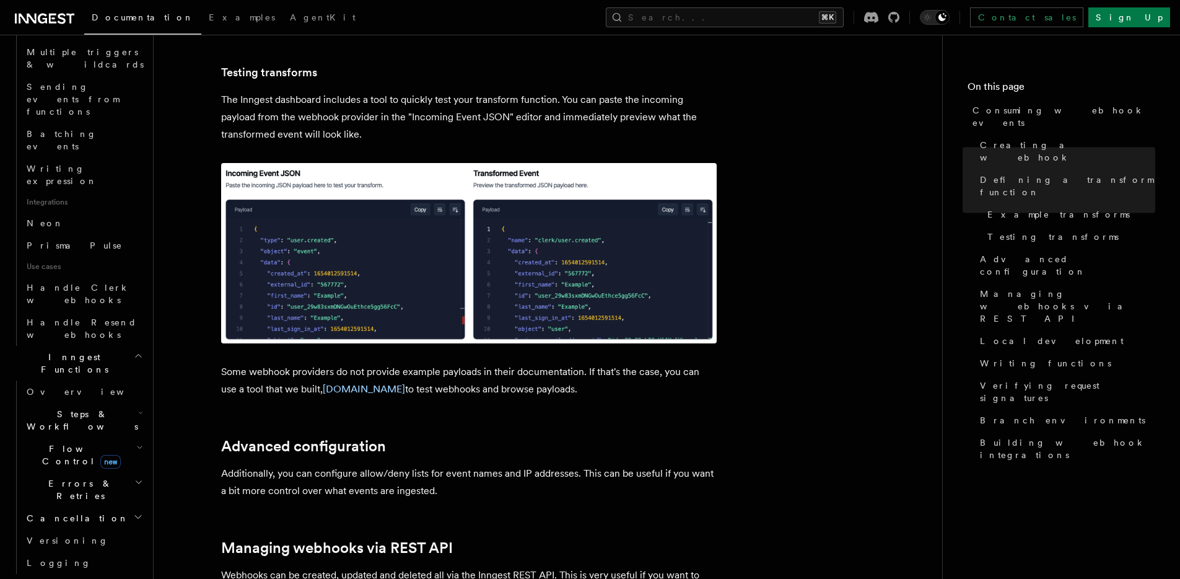
scroll to position [2178, 0]
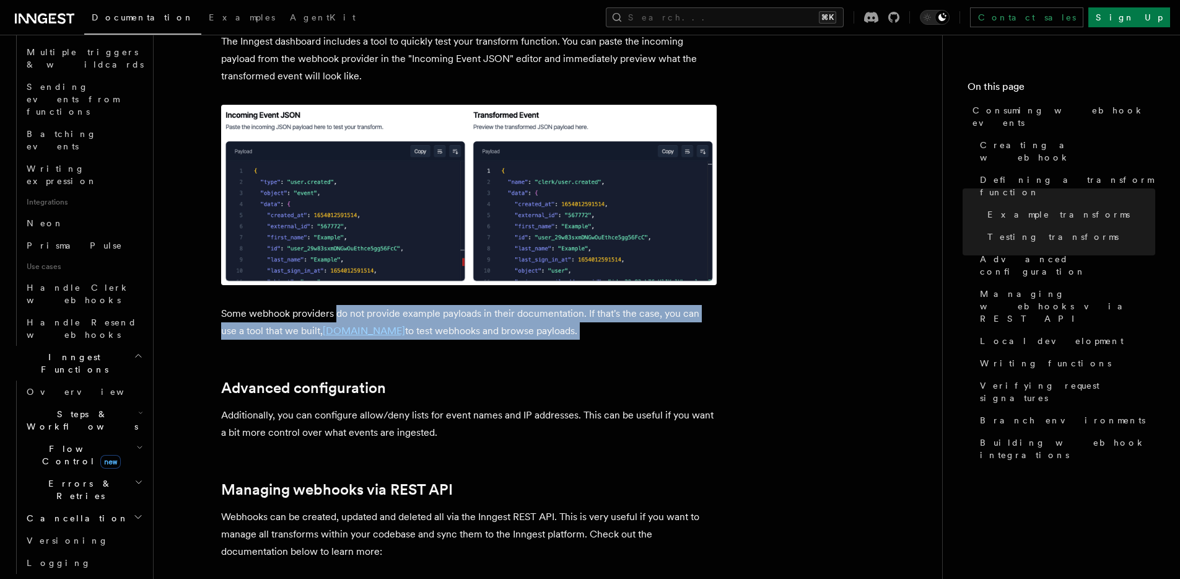
drag, startPoint x: 601, startPoint y: 321, endPoint x: 276, endPoint y: 267, distance: 329.7
click at [276, 267] on article "Features Events & Triggers Consuming webhook events At its core, Inngest is cen…" at bounding box center [547, 264] width 749 height 4774
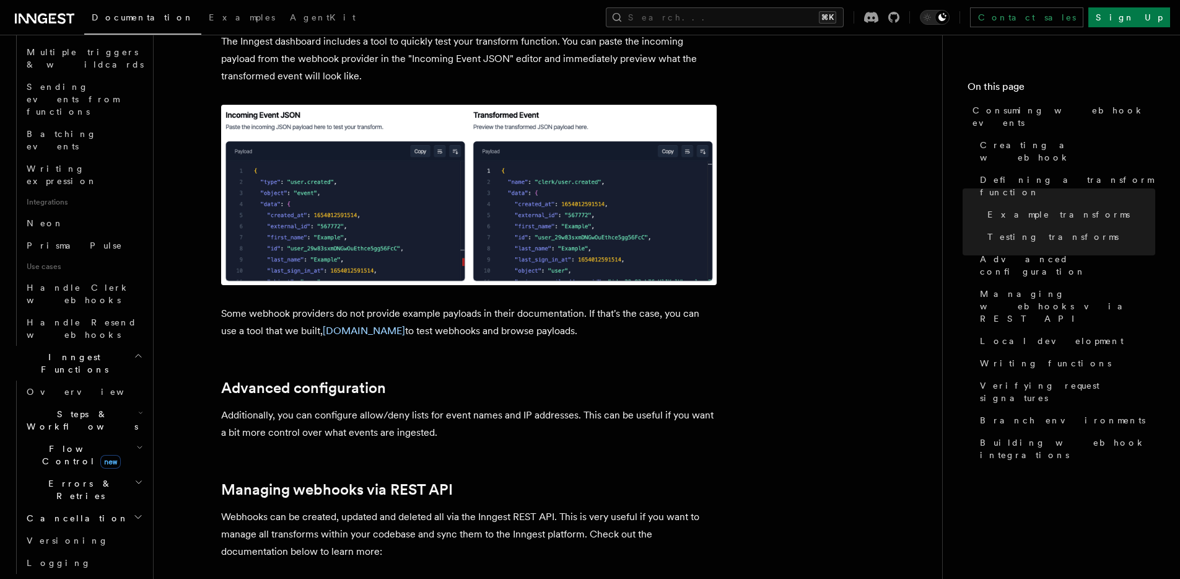
click at [561, 333] on article "Features Events & Triggers Consuming webhook events At its core, Inngest is cen…" at bounding box center [547, 264] width 749 height 4774
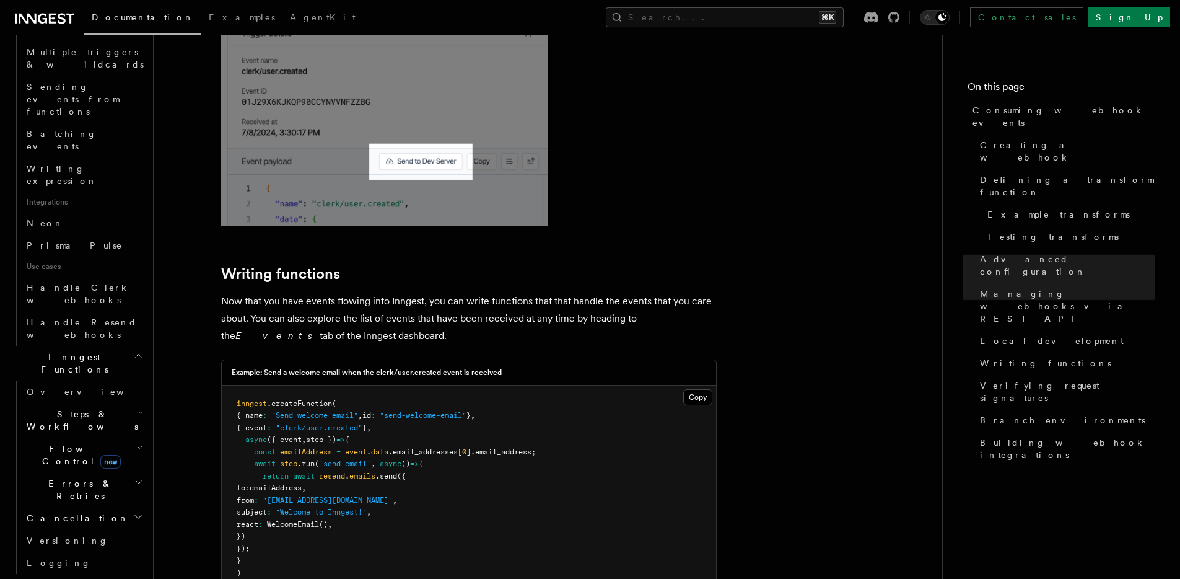
scroll to position [3032, 0]
